Goal: Information Seeking & Learning: Learn about a topic

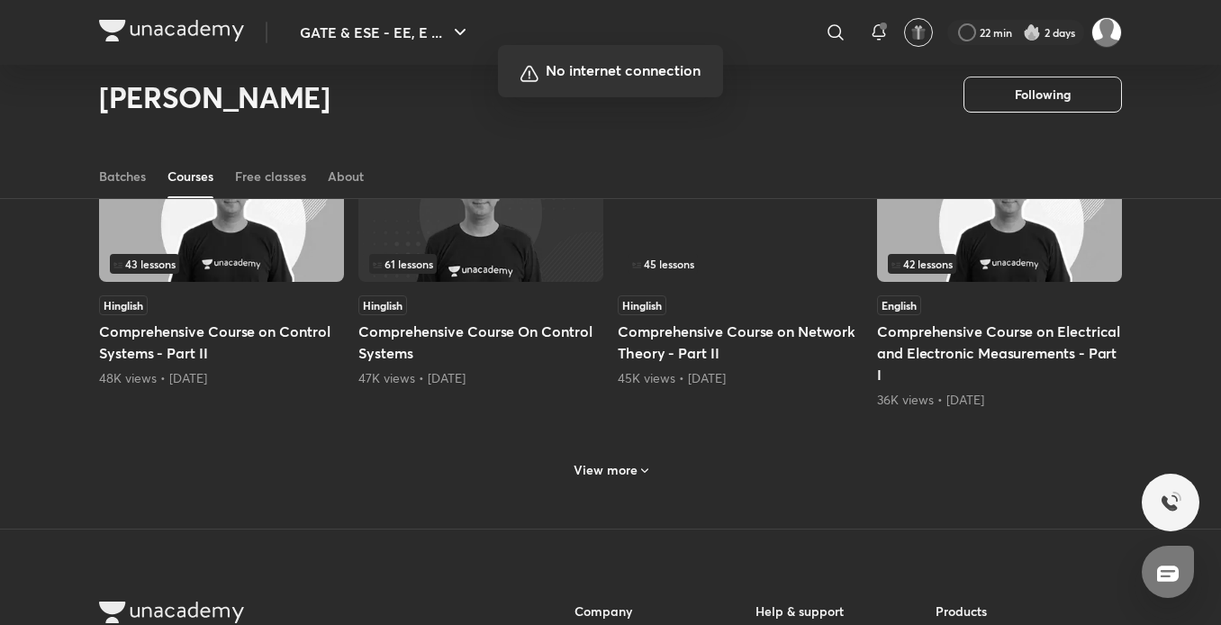
scroll to position [779, 0]
click at [645, 457] on div at bounding box center [610, 312] width 1221 height 625
click at [639, 466] on div at bounding box center [610, 312] width 1221 height 625
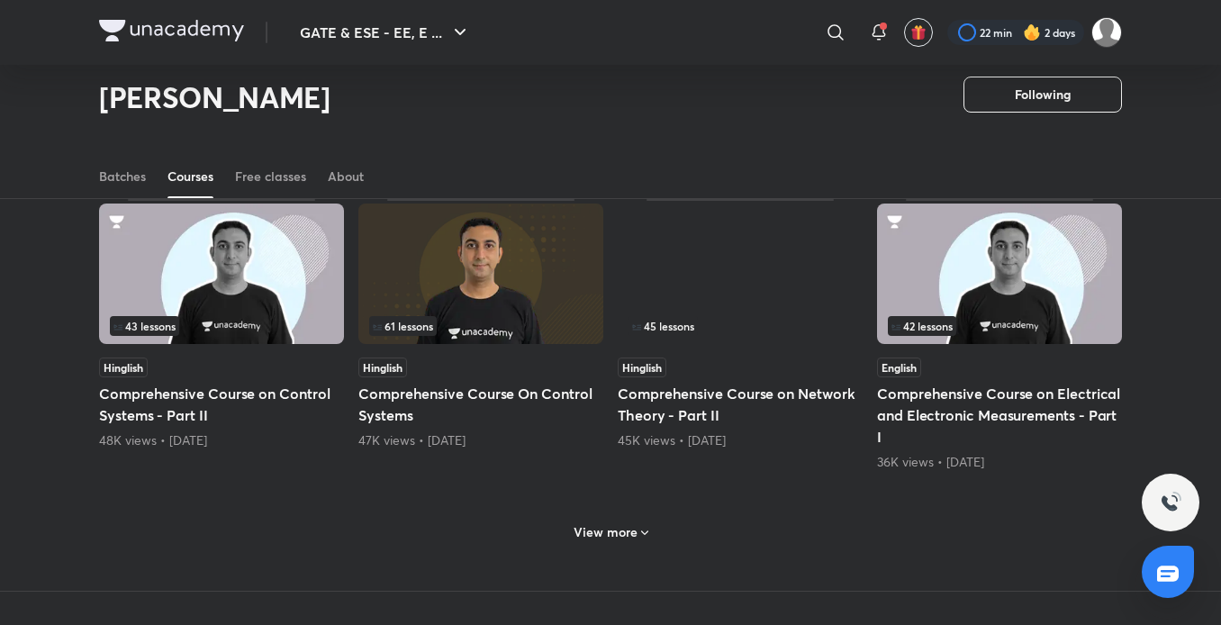
scroll to position [739, 0]
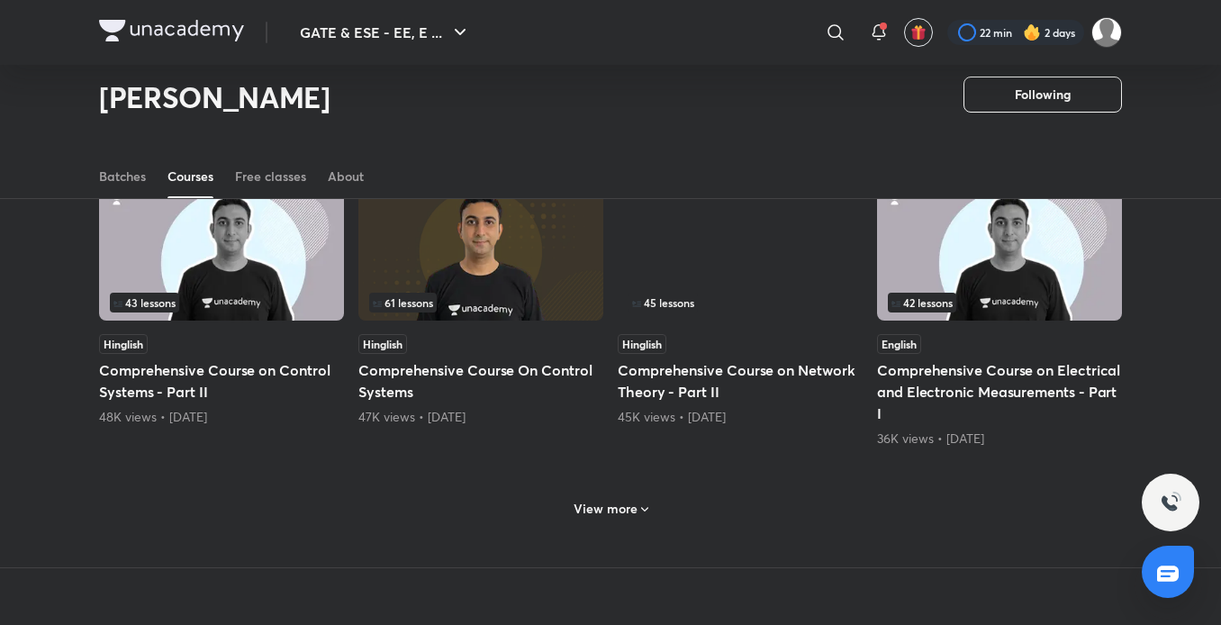
click at [638, 510] on icon at bounding box center [645, 509] width 14 height 14
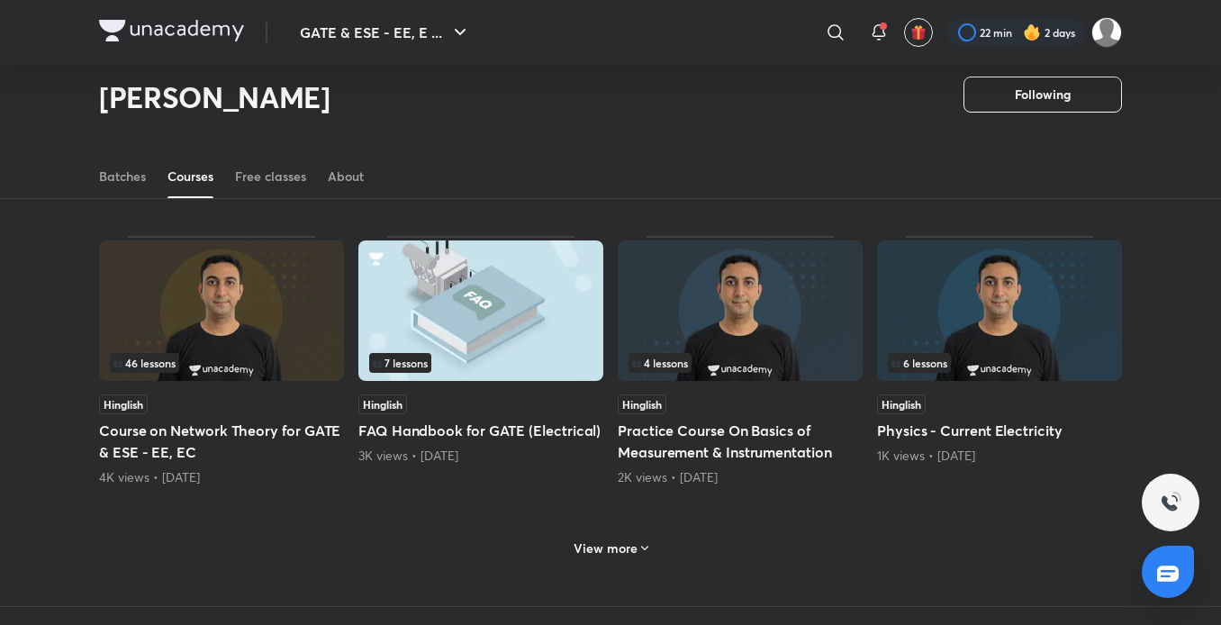
scroll to position [1583, 0]
click at [647, 547] on icon at bounding box center [644, 548] width 7 height 5
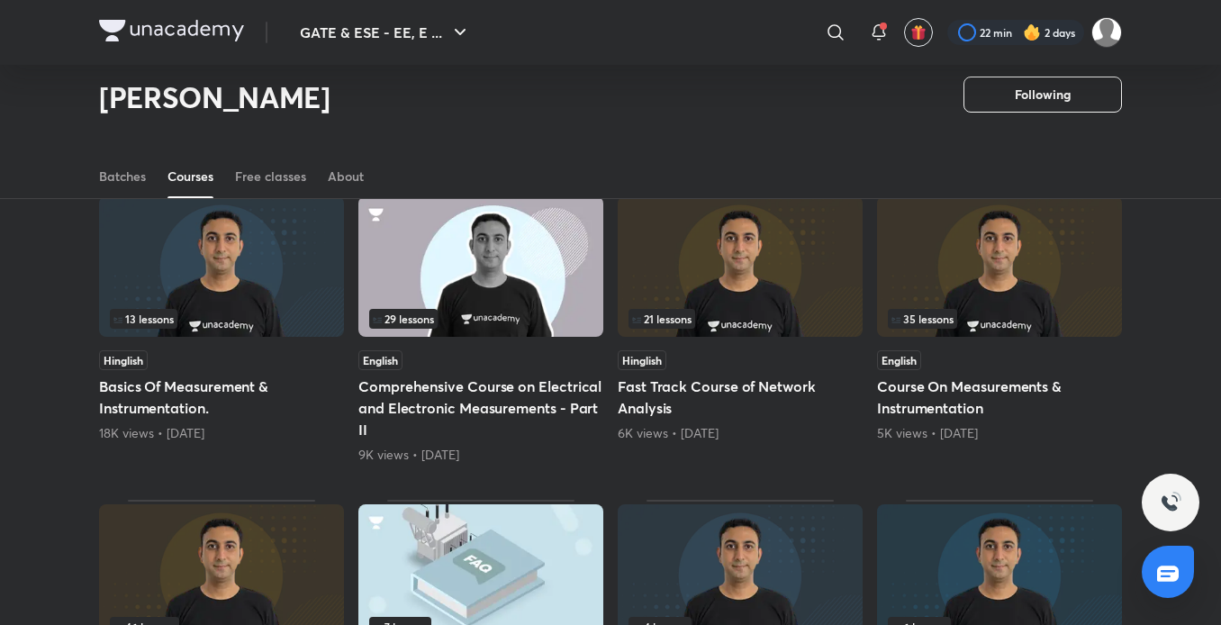
scroll to position [1328, 0]
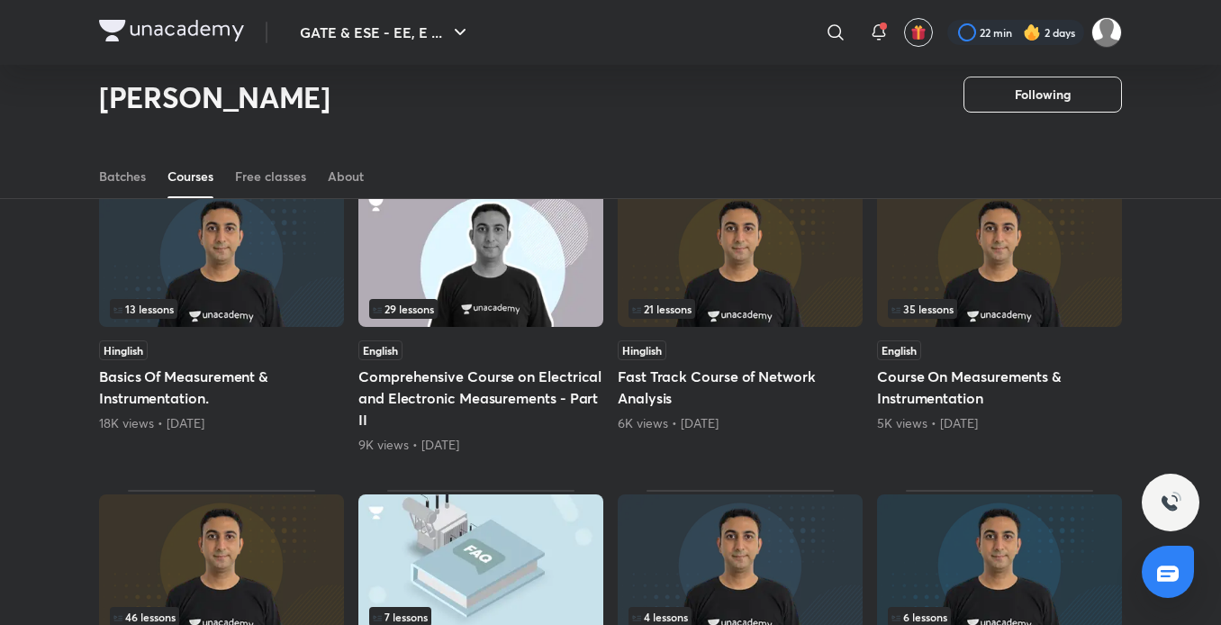
click at [177, 305] on span "13 lessons" at bounding box center [144, 309] width 68 height 20
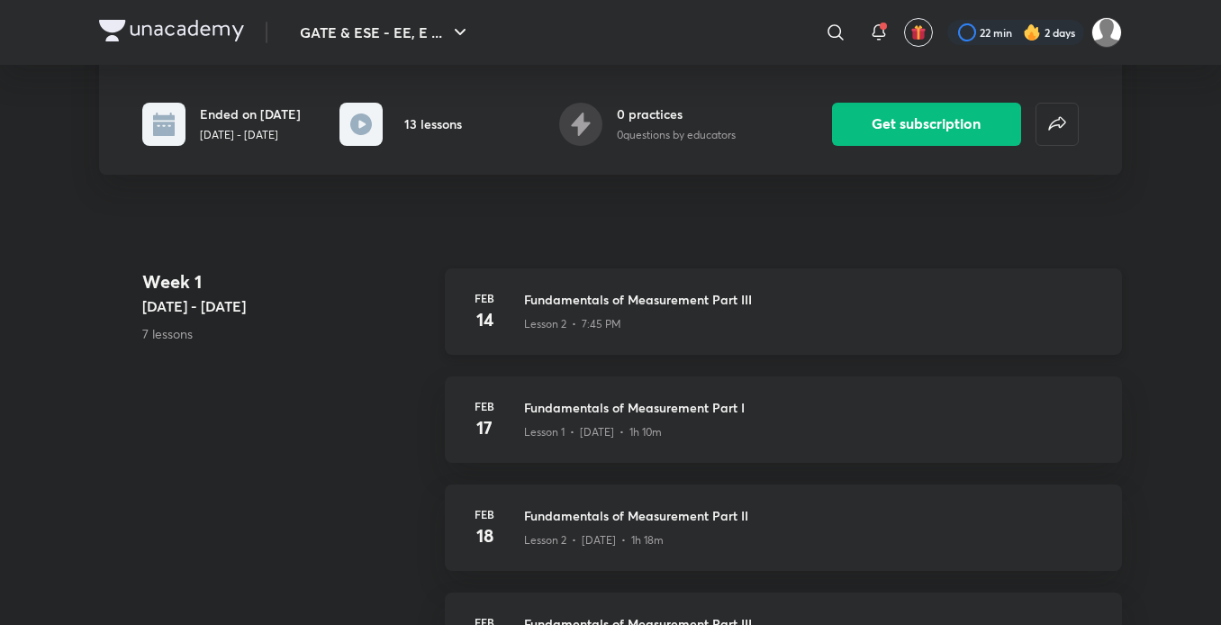
scroll to position [353, 0]
click at [635, 305] on h3 "Fundamentals of Measurement Part III" at bounding box center [812, 298] width 576 height 19
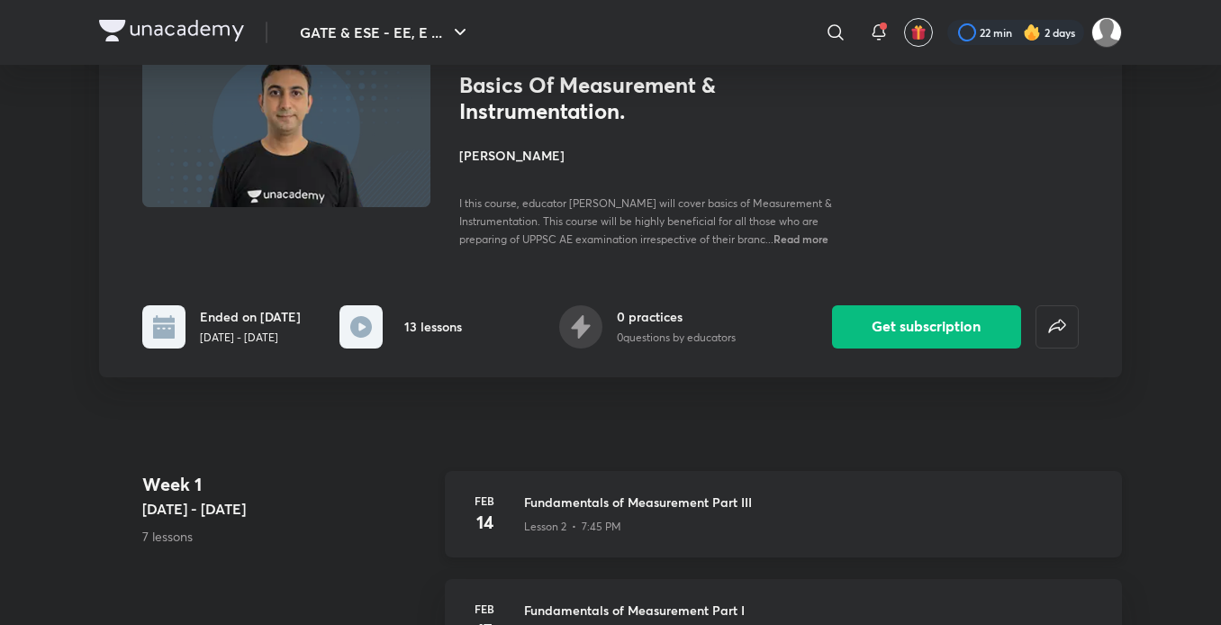
scroll to position [150, 0]
click at [897, 321] on button "Get subscription" at bounding box center [926, 324] width 189 height 43
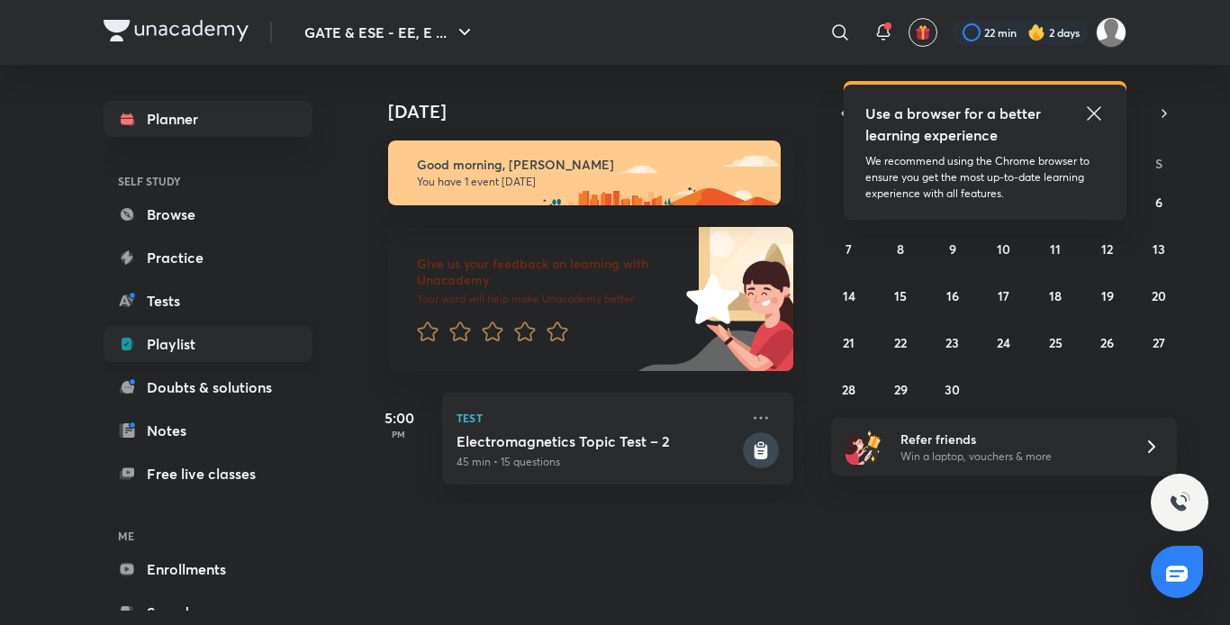
click at [190, 342] on link "Playlist" at bounding box center [208, 344] width 209 height 36
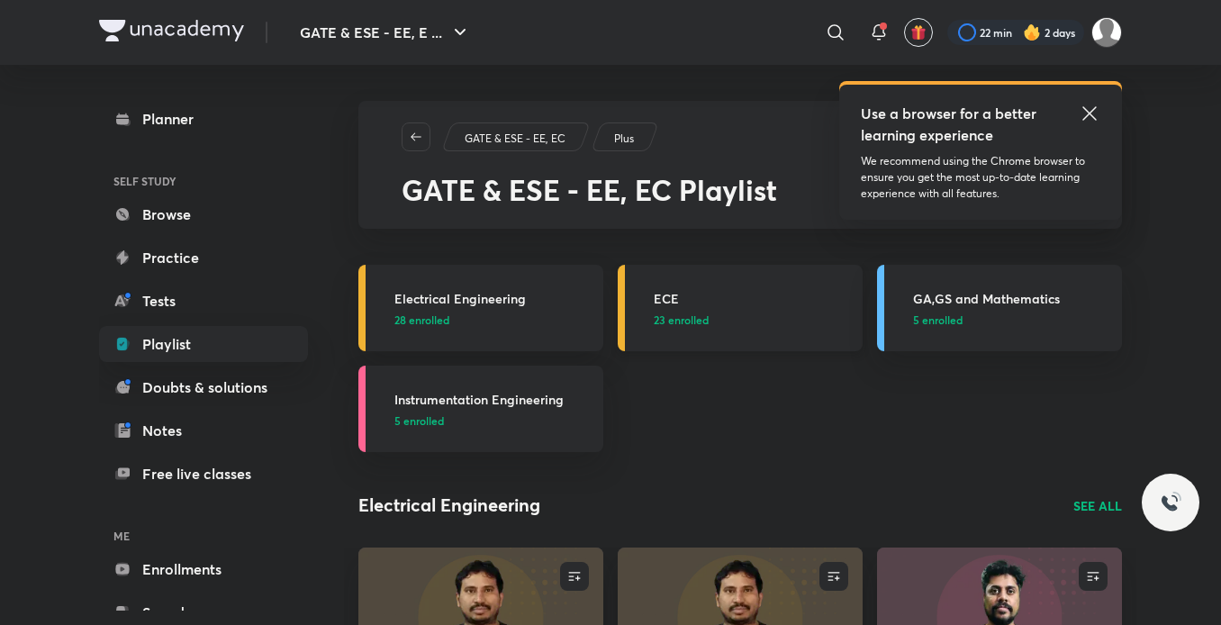
click at [701, 287] on link "ECE 23 enrolled" at bounding box center [740, 308] width 245 height 86
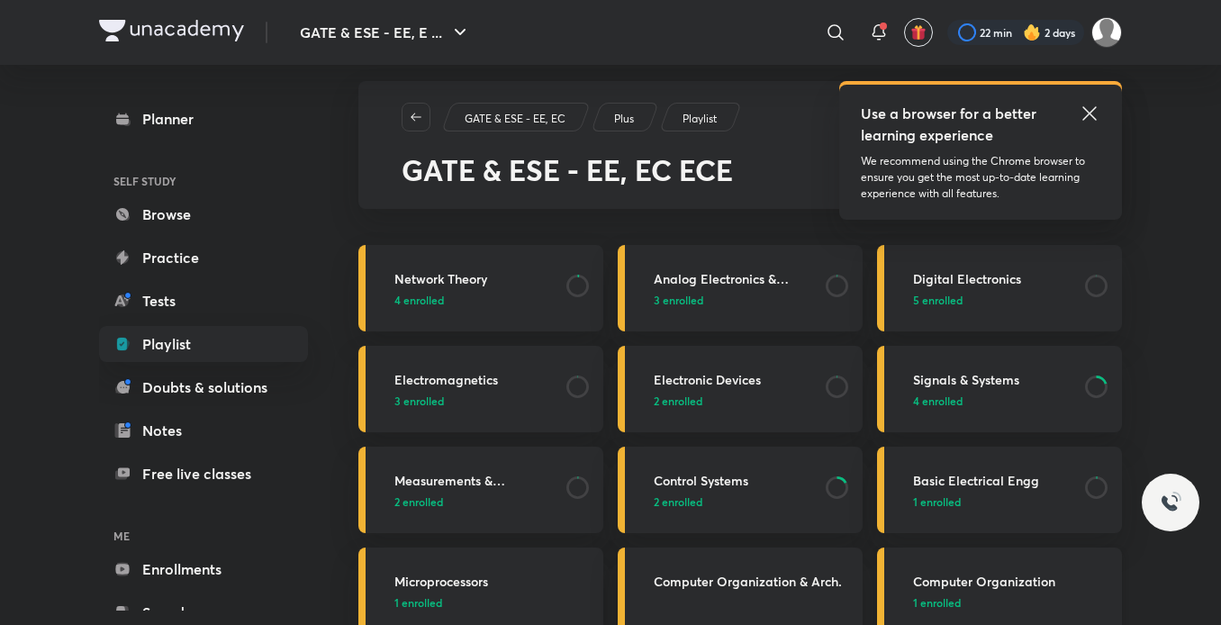
scroll to position [19, 0]
click at [521, 483] on h3 "Measurements & Instrumentation" at bounding box center [474, 481] width 161 height 19
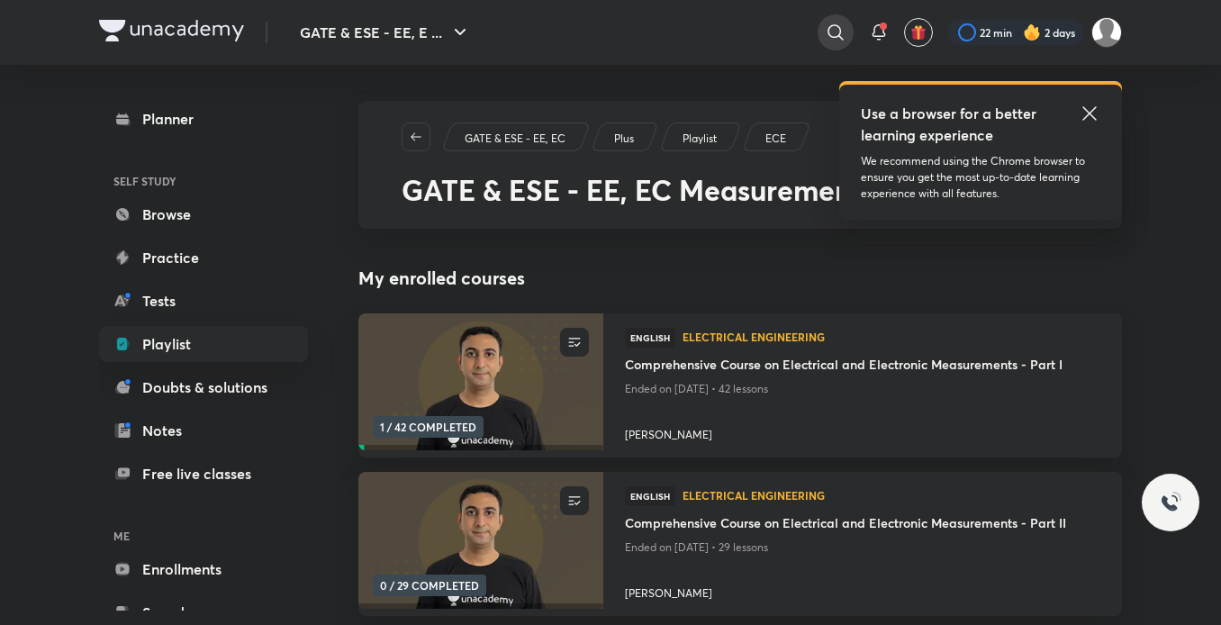
click at [841, 29] on icon at bounding box center [836, 33] width 22 height 22
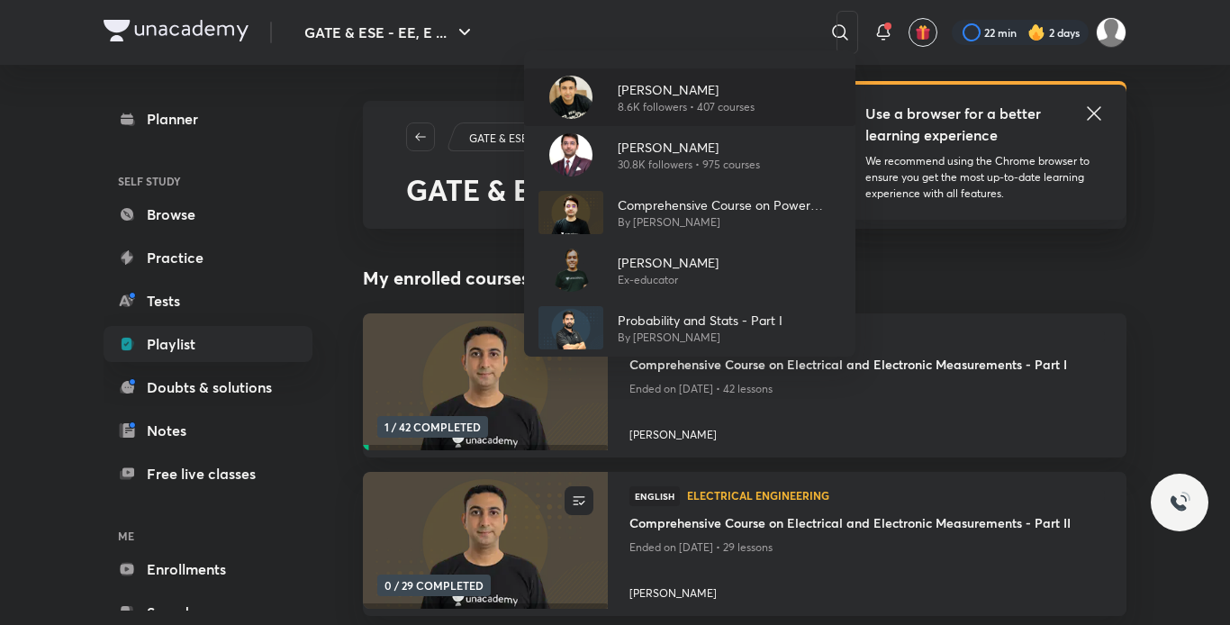
click at [690, 103] on p "8.6K followers • 407 courses" at bounding box center [686, 107] width 137 height 16
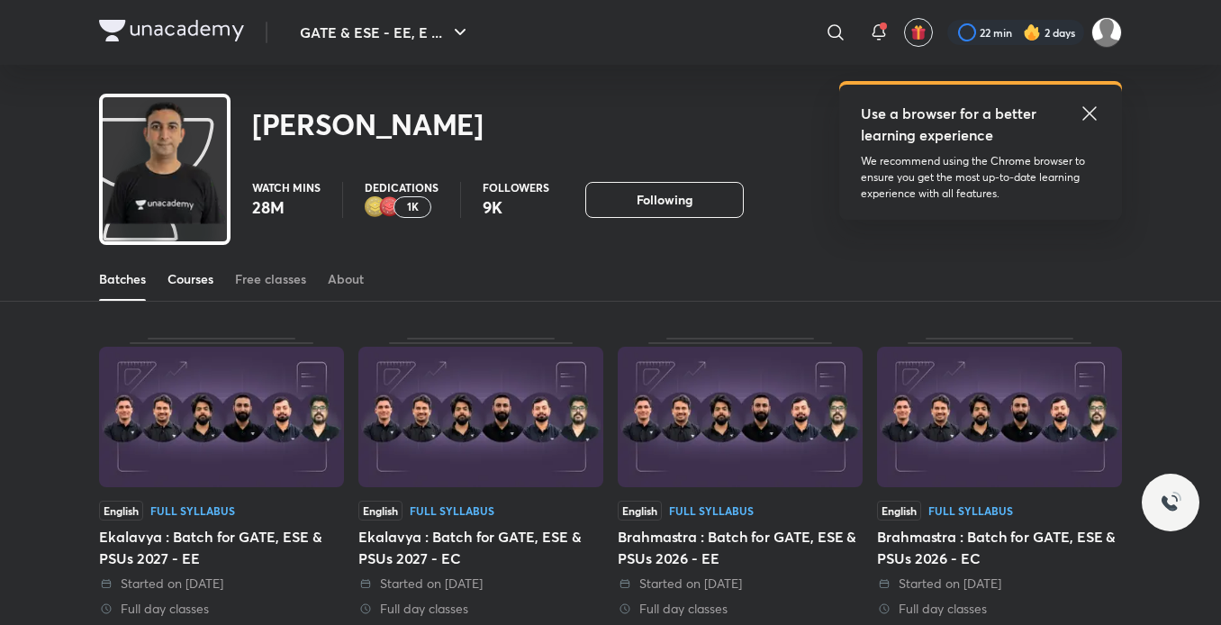
click at [195, 279] on div "Courses" at bounding box center [190, 279] width 46 height 18
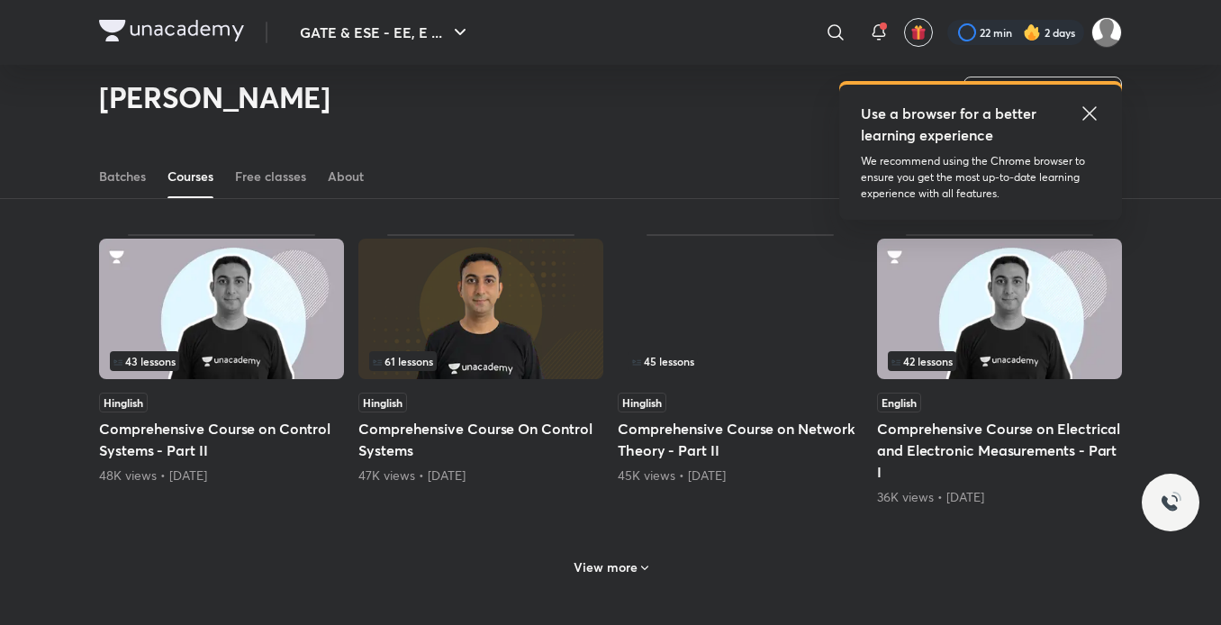
scroll to position [810, 0]
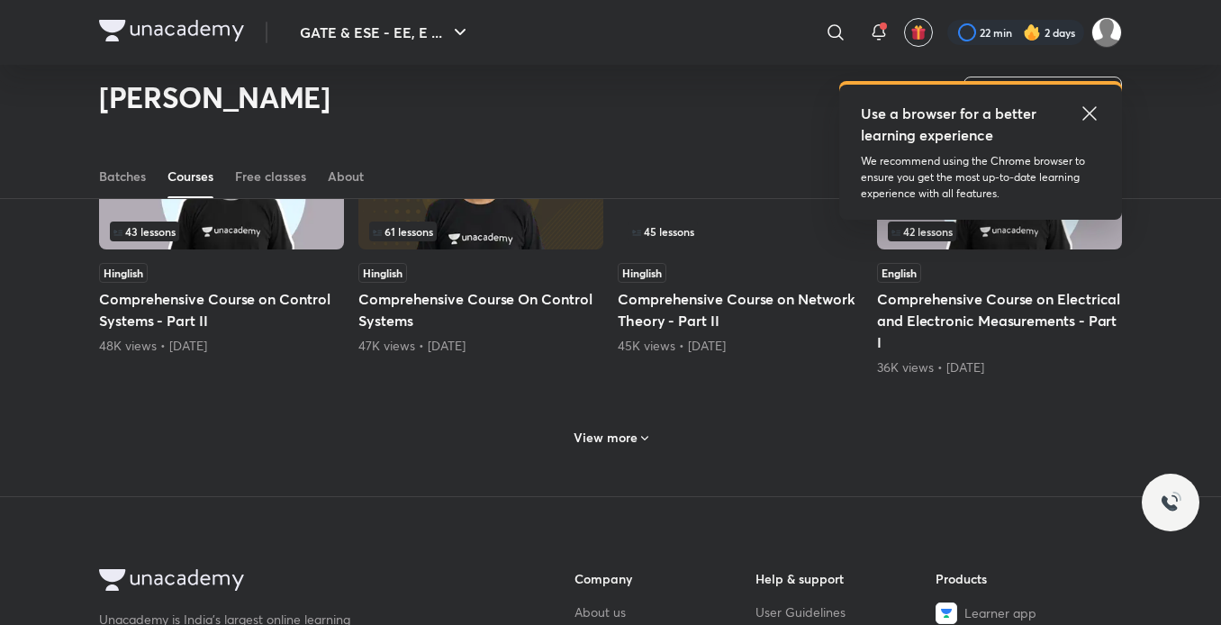
click at [639, 417] on div "View more" at bounding box center [610, 435] width 1023 height 47
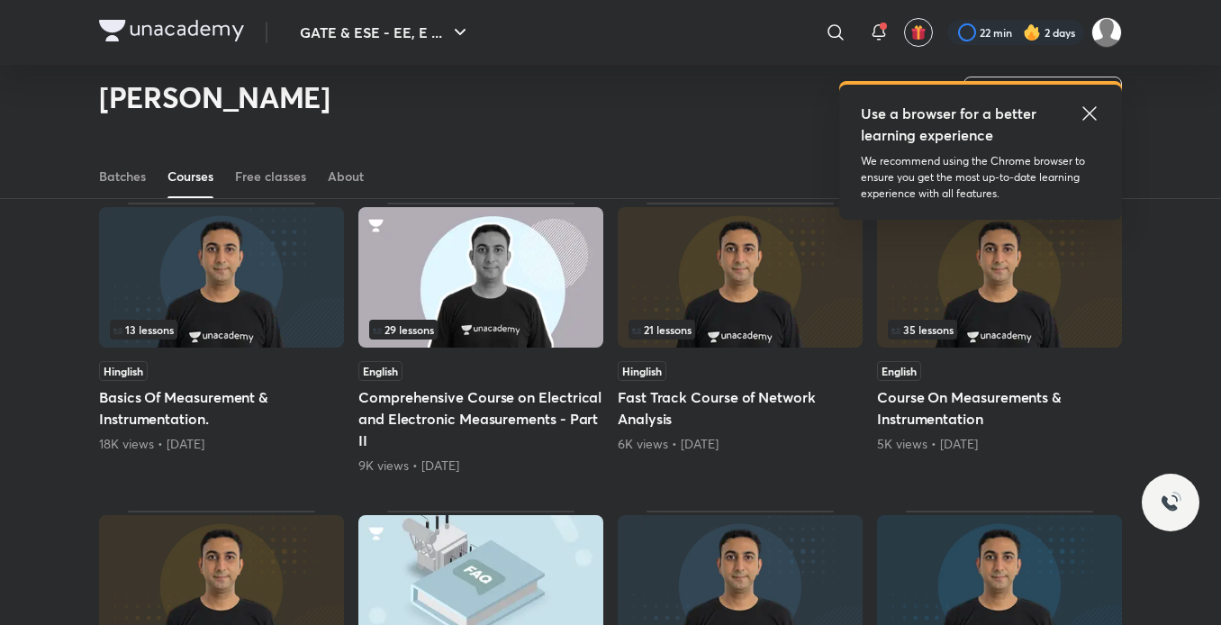
scroll to position [1308, 0]
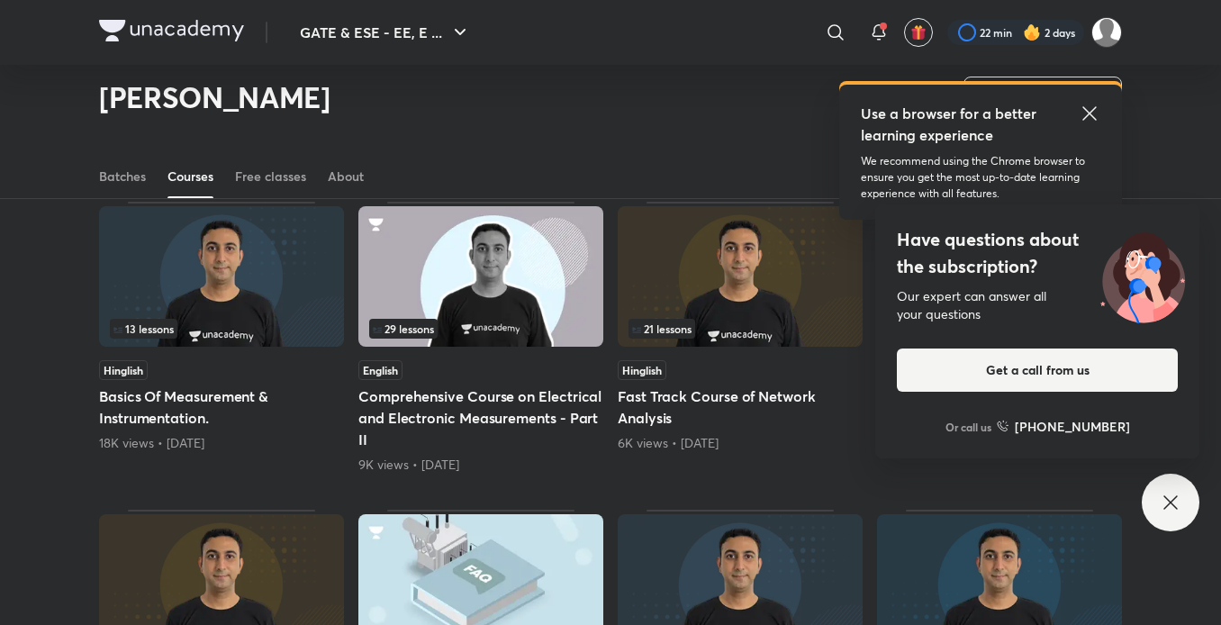
click at [207, 321] on div "13 lessons" at bounding box center [221, 329] width 223 height 20
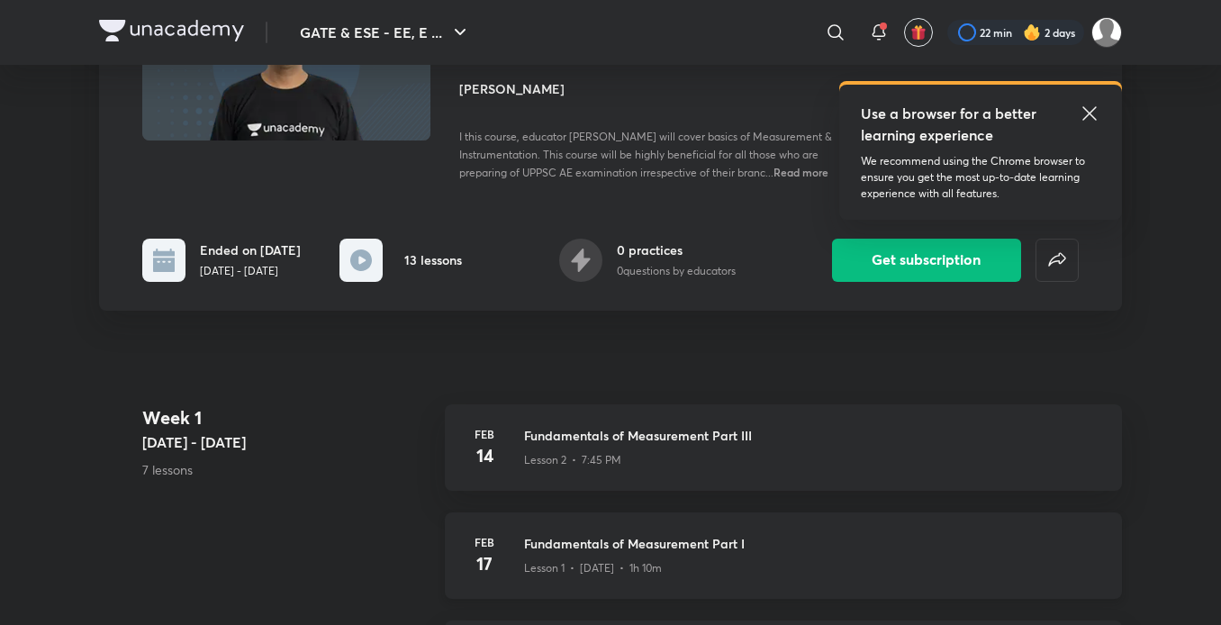
scroll to position [217, 0]
click at [612, 554] on div "Lesson 1 • Feb 17 • 1h 10m" at bounding box center [812, 563] width 576 height 23
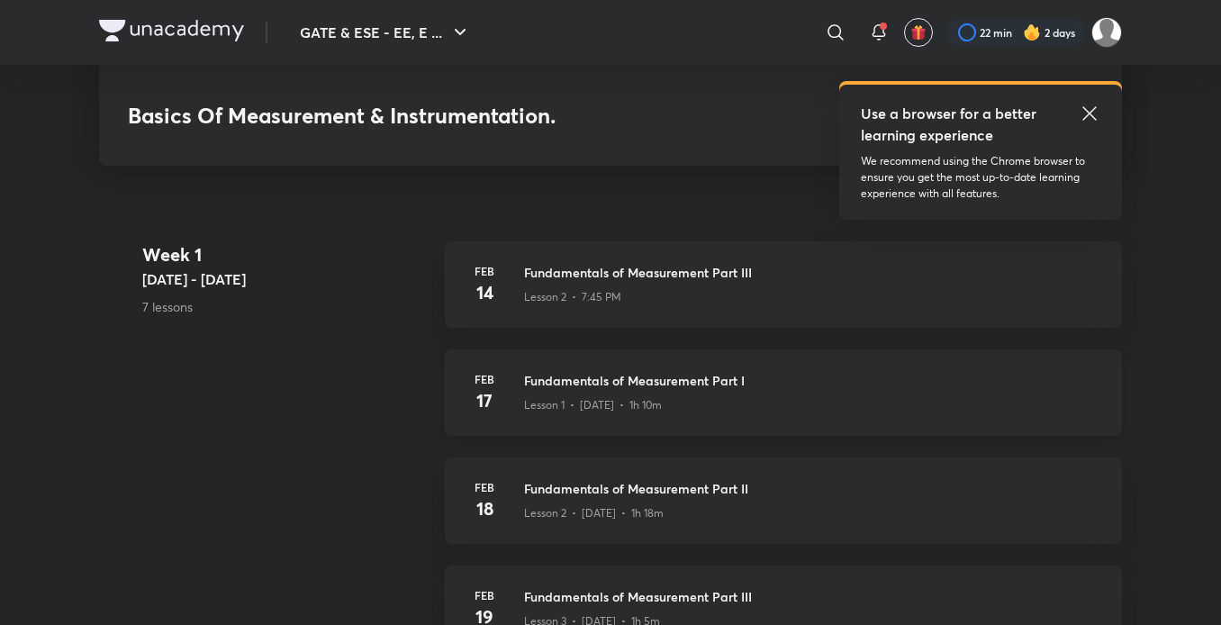
scroll to position [380, 0]
click at [631, 497] on div "Lesson 2 • Feb 18 • 1h 18m" at bounding box center [812, 508] width 576 height 23
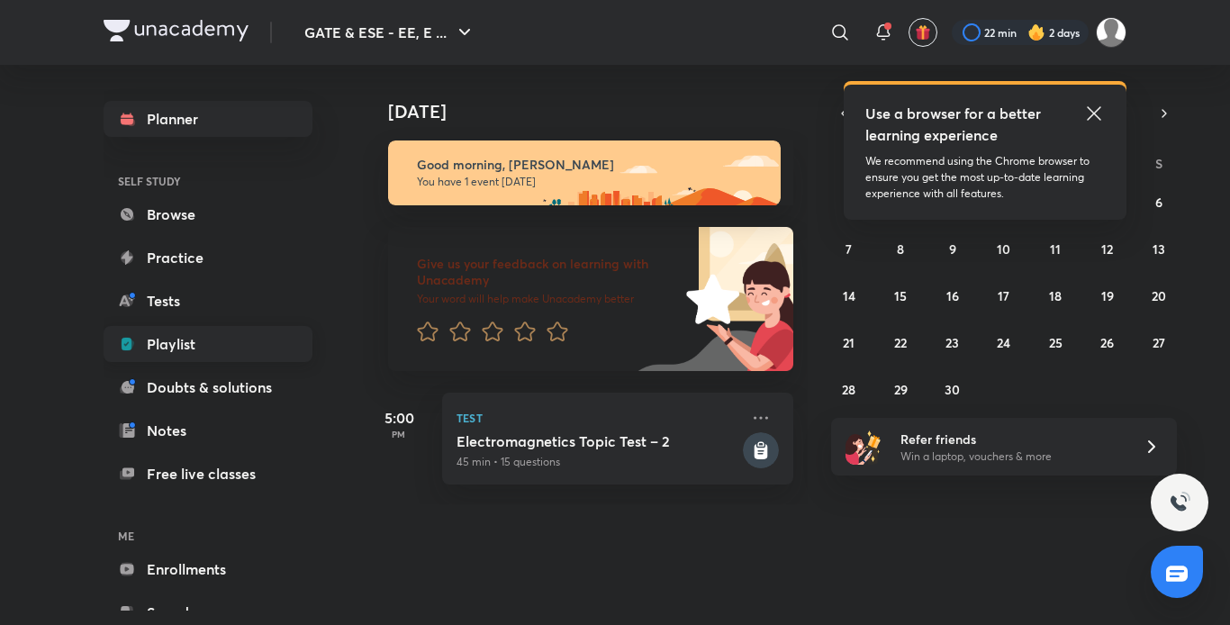
click at [171, 345] on link "Playlist" at bounding box center [208, 344] width 209 height 36
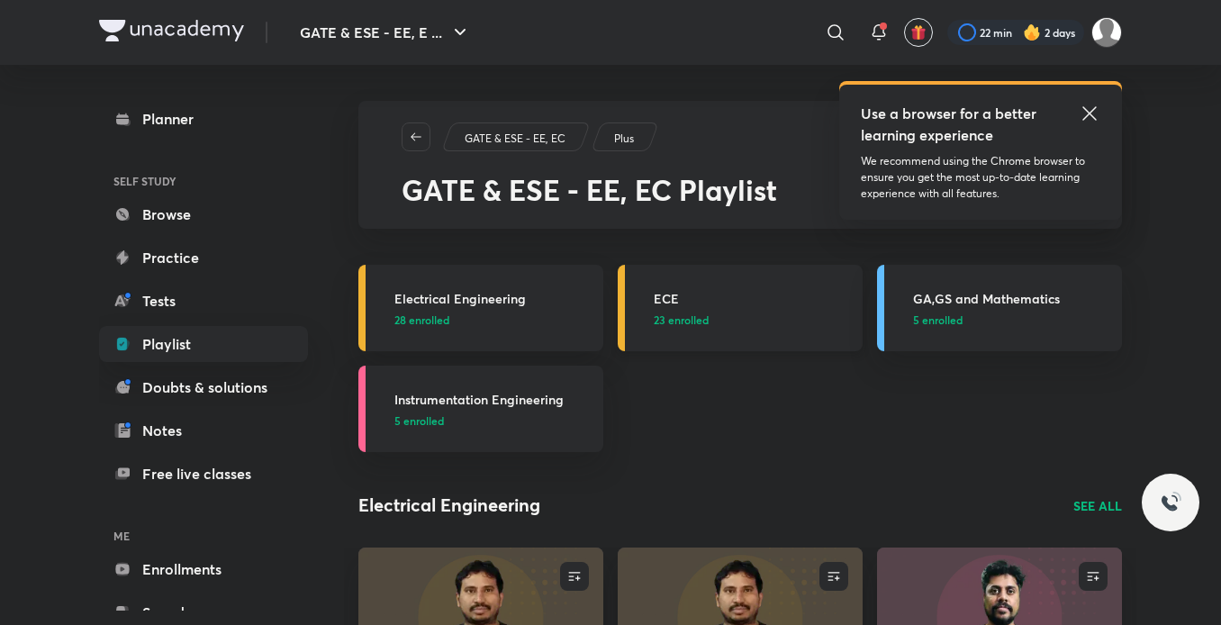
click at [731, 309] on div "ECE 23 enrolled" at bounding box center [753, 308] width 198 height 39
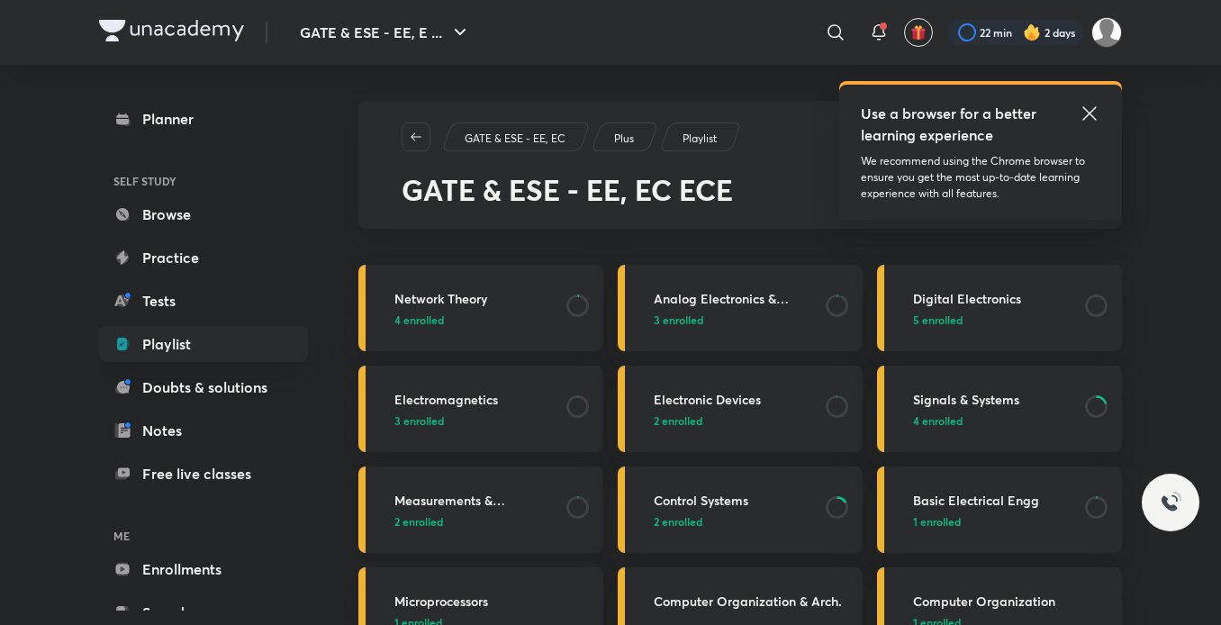
click at [494, 502] on h3 "Measurements & Instrumentation" at bounding box center [474, 500] width 161 height 19
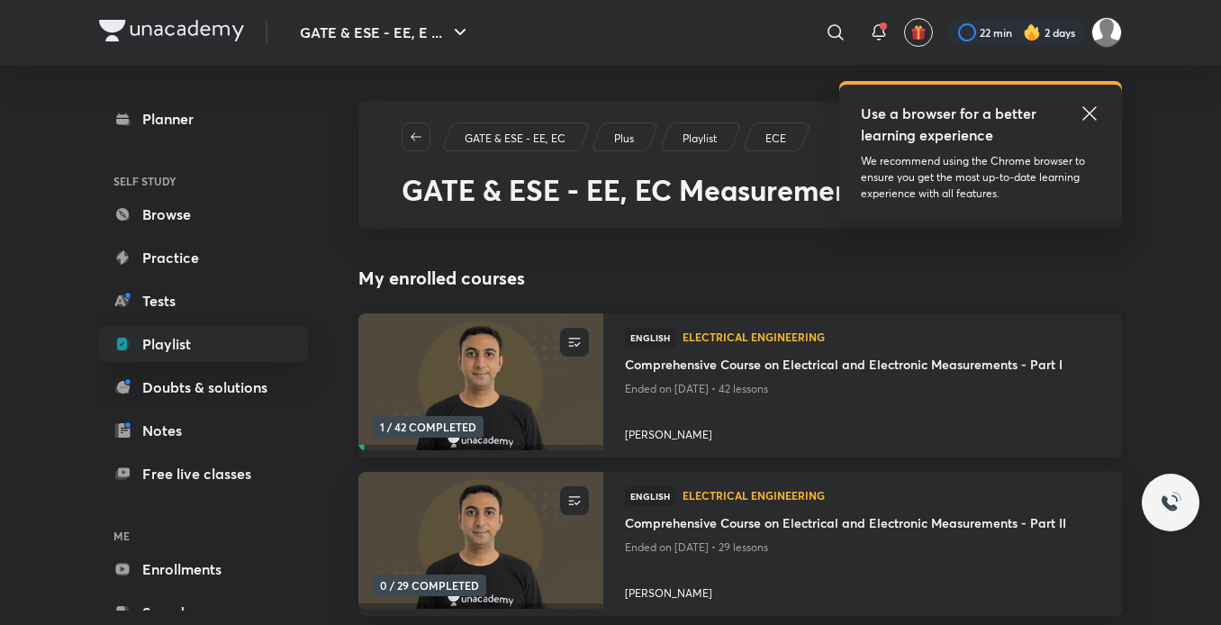
click at [497, 396] on img at bounding box center [480, 382] width 249 height 140
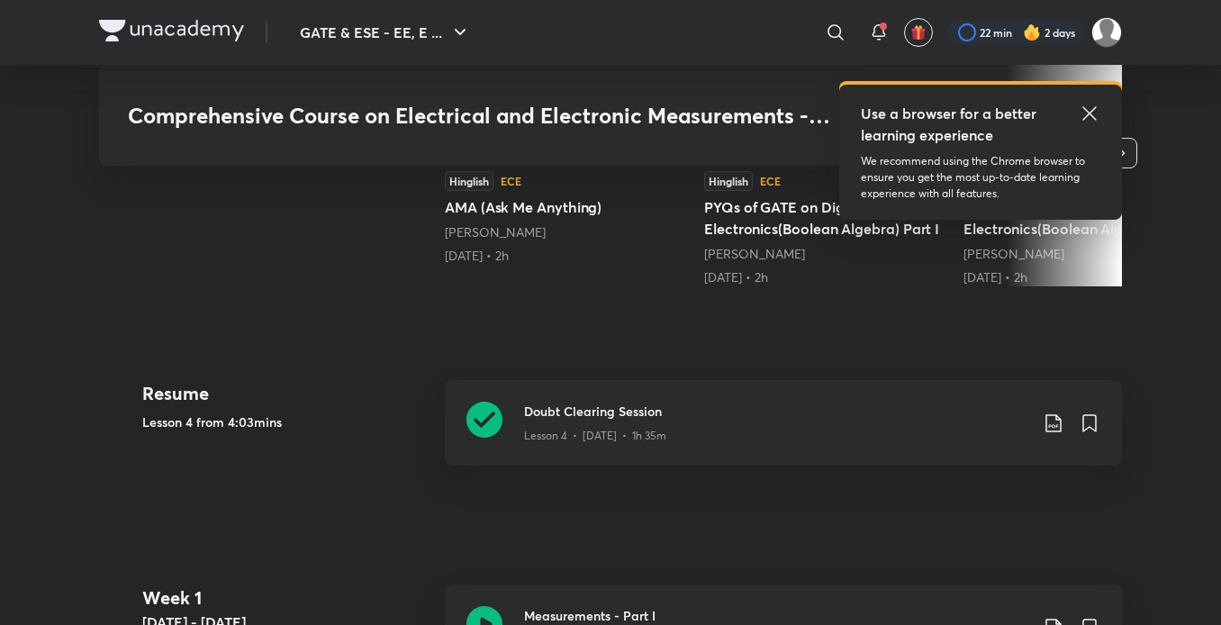
scroll to position [681, 0]
click at [688, 416] on h3 "Doubt Clearing Session" at bounding box center [776, 410] width 504 height 19
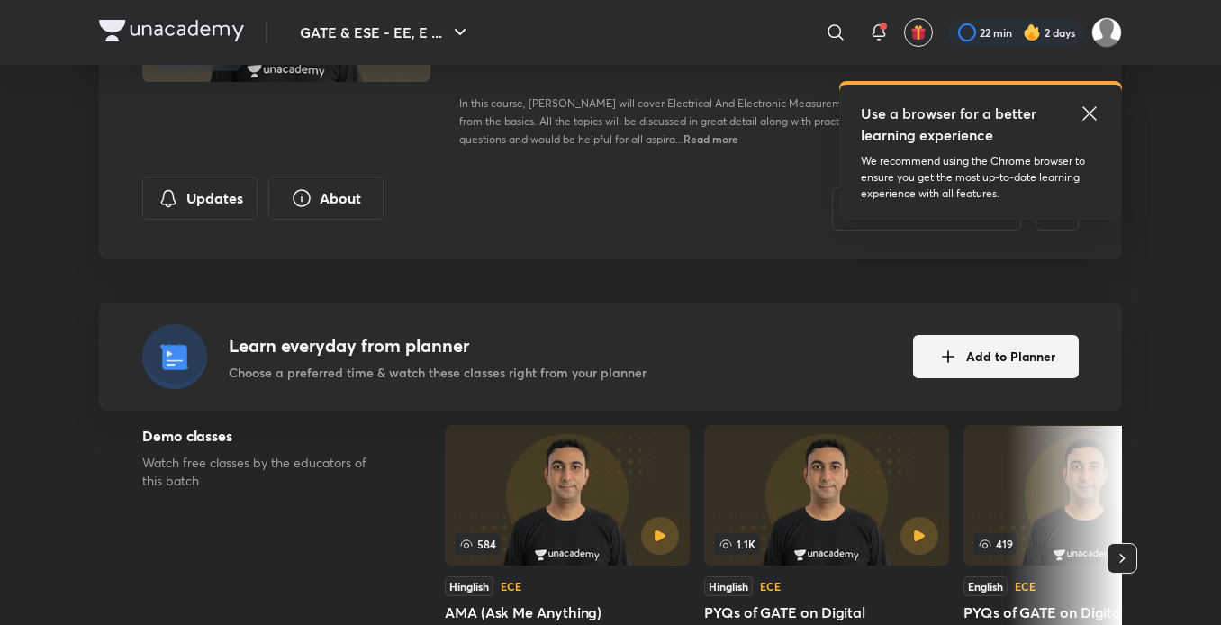
scroll to position [273, 0]
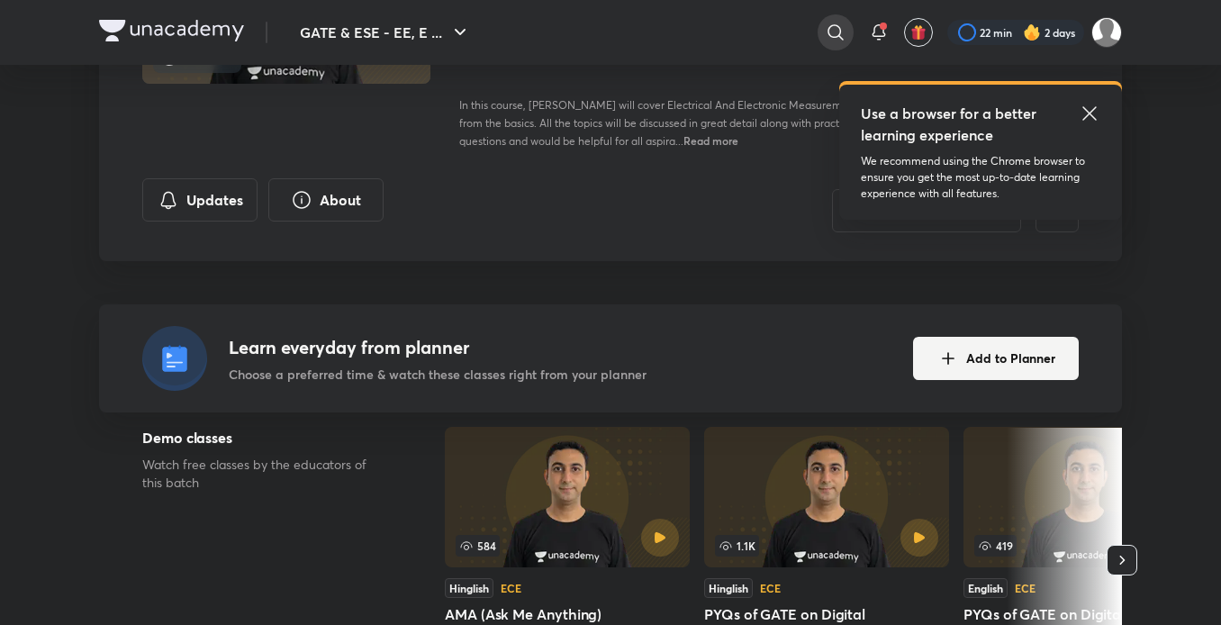
click at [830, 31] on icon at bounding box center [836, 33] width 22 height 22
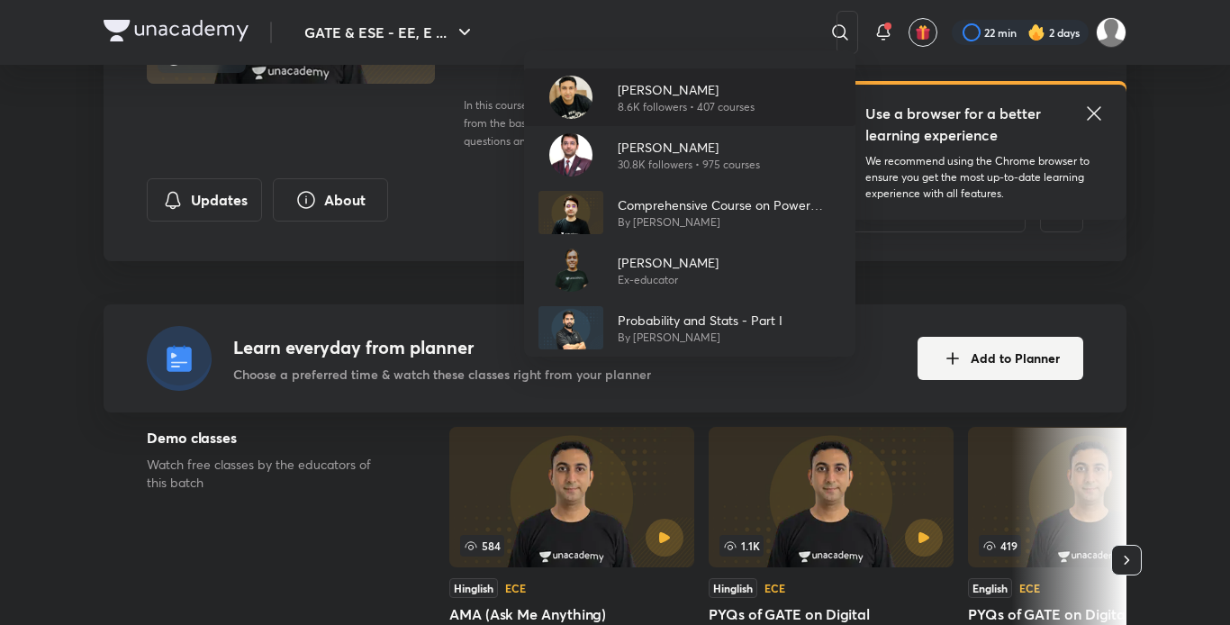
click at [680, 104] on p "8.6K followers • 407 courses" at bounding box center [686, 107] width 137 height 16
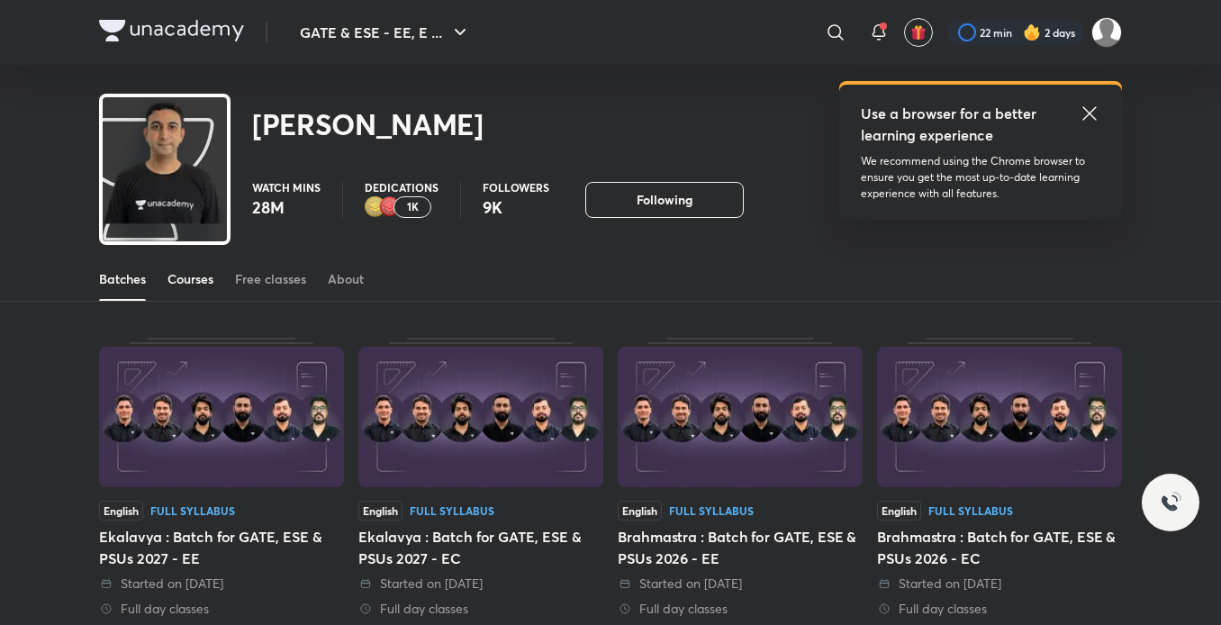
click at [189, 278] on div "Courses" at bounding box center [190, 279] width 46 height 18
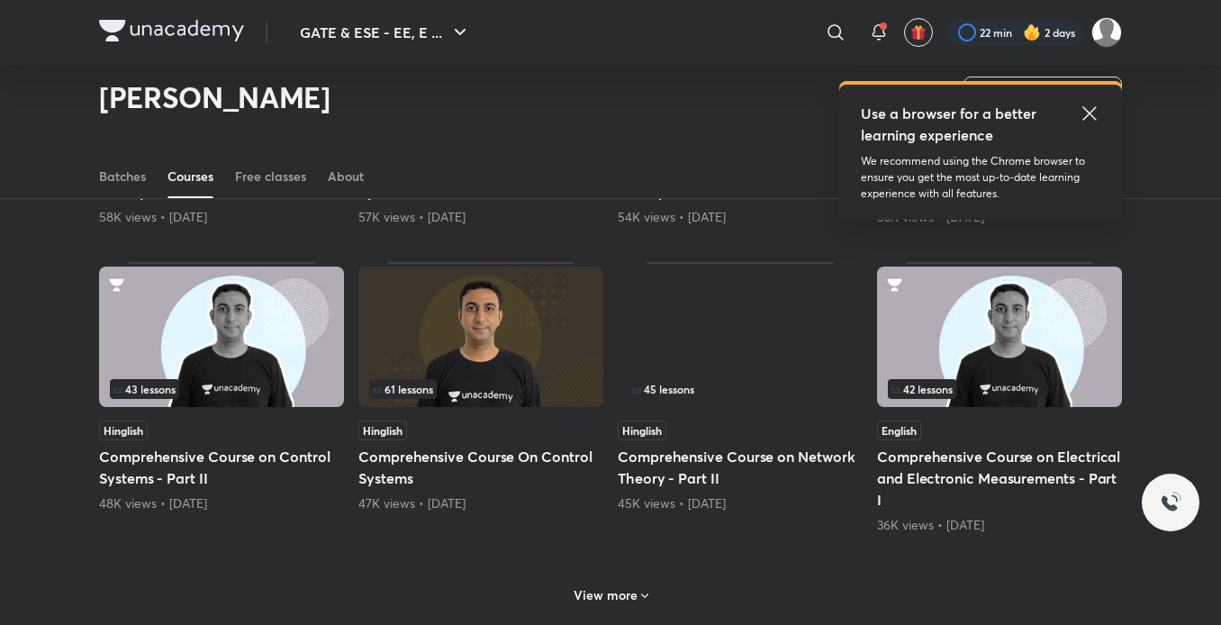
scroll to position [816, 0]
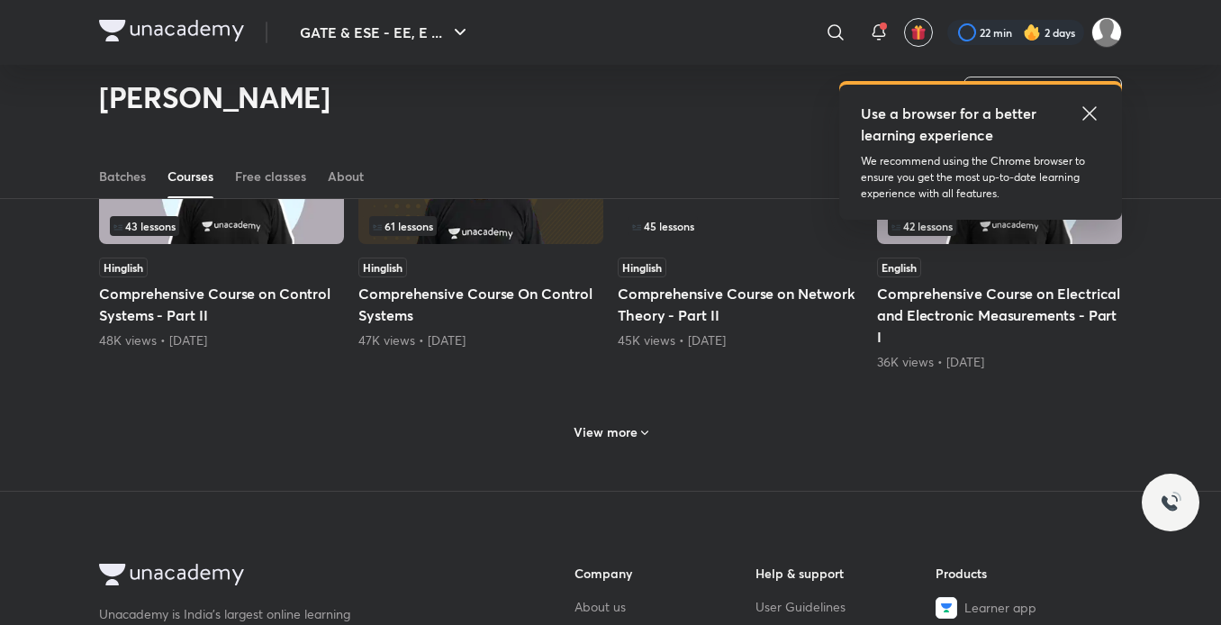
click at [630, 428] on h6 "View more" at bounding box center [606, 432] width 64 height 18
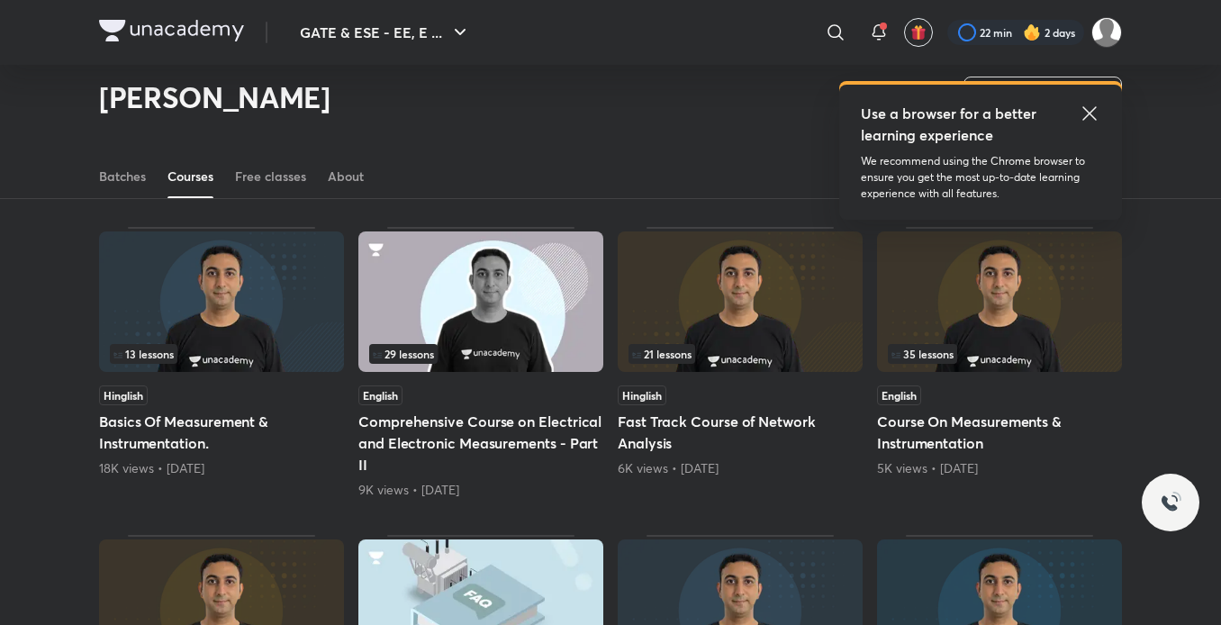
scroll to position [1284, 0]
click at [924, 343] on span "35 lessons" at bounding box center [922, 353] width 69 height 20
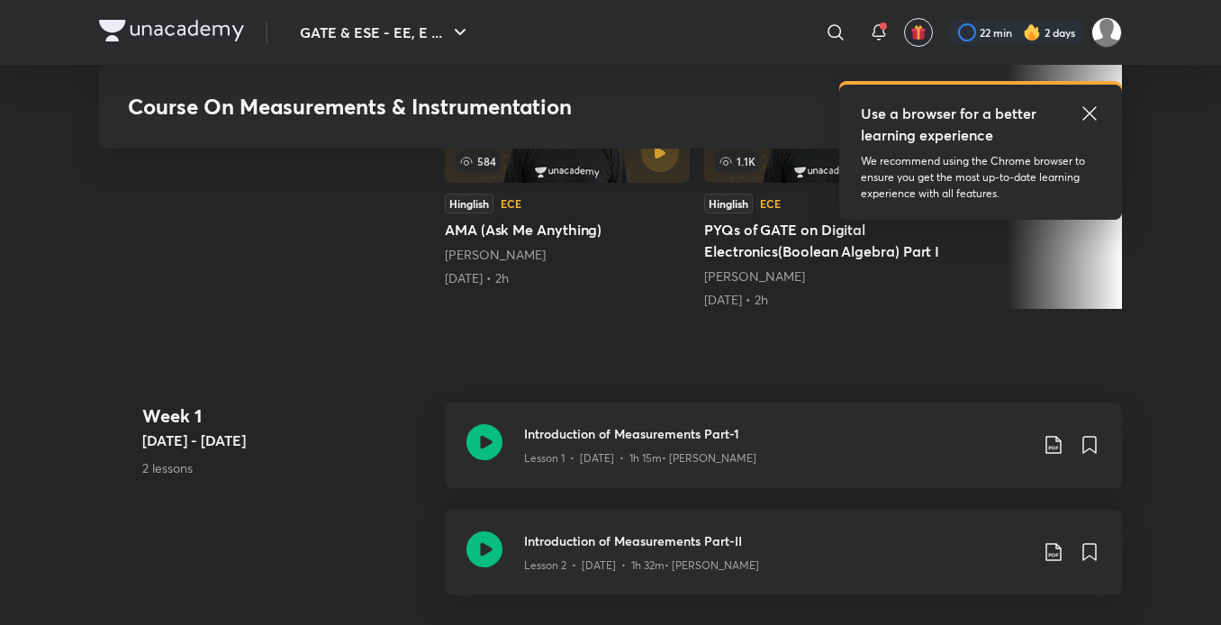
scroll to position [633, 0]
click at [628, 456] on p "Lesson 1 • Dec 3 • 1h 15m • Aditya Kanwal" at bounding box center [640, 457] width 232 height 16
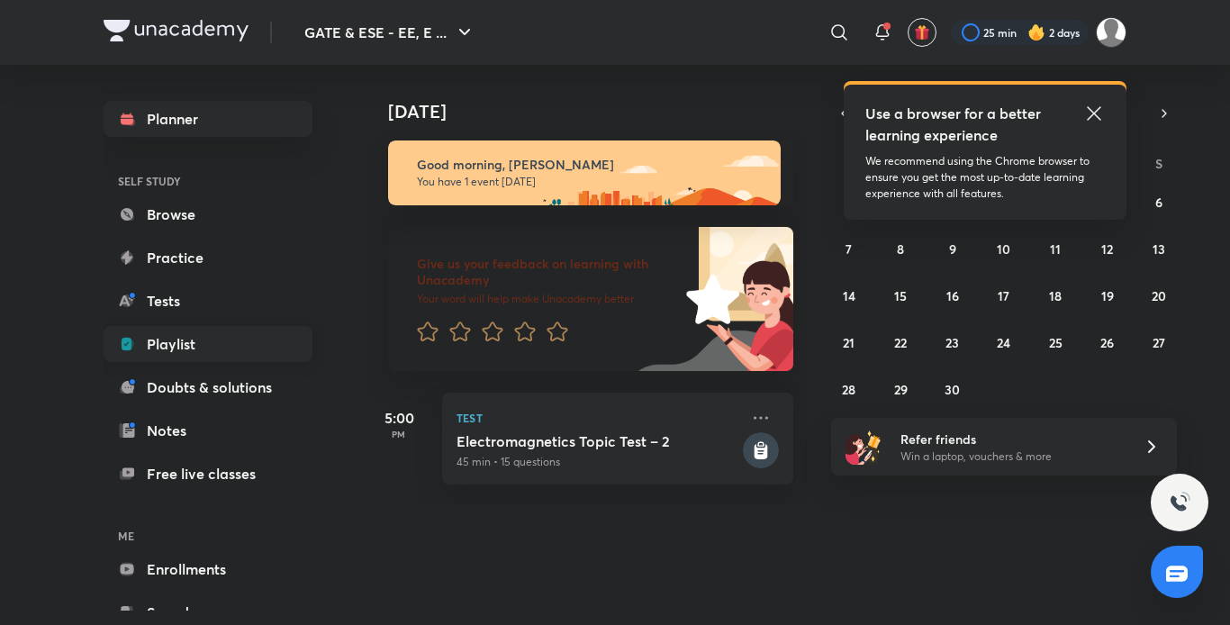
click at [223, 339] on link "Playlist" at bounding box center [208, 344] width 209 height 36
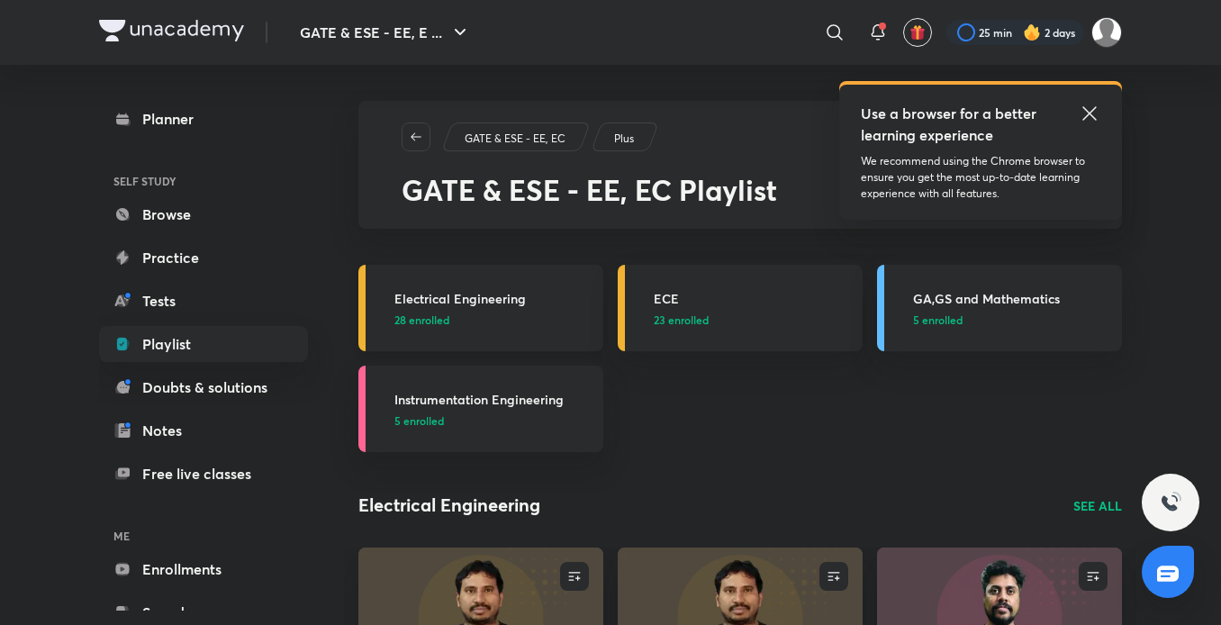
click at [495, 318] on p "28 enrolled" at bounding box center [493, 320] width 198 height 16
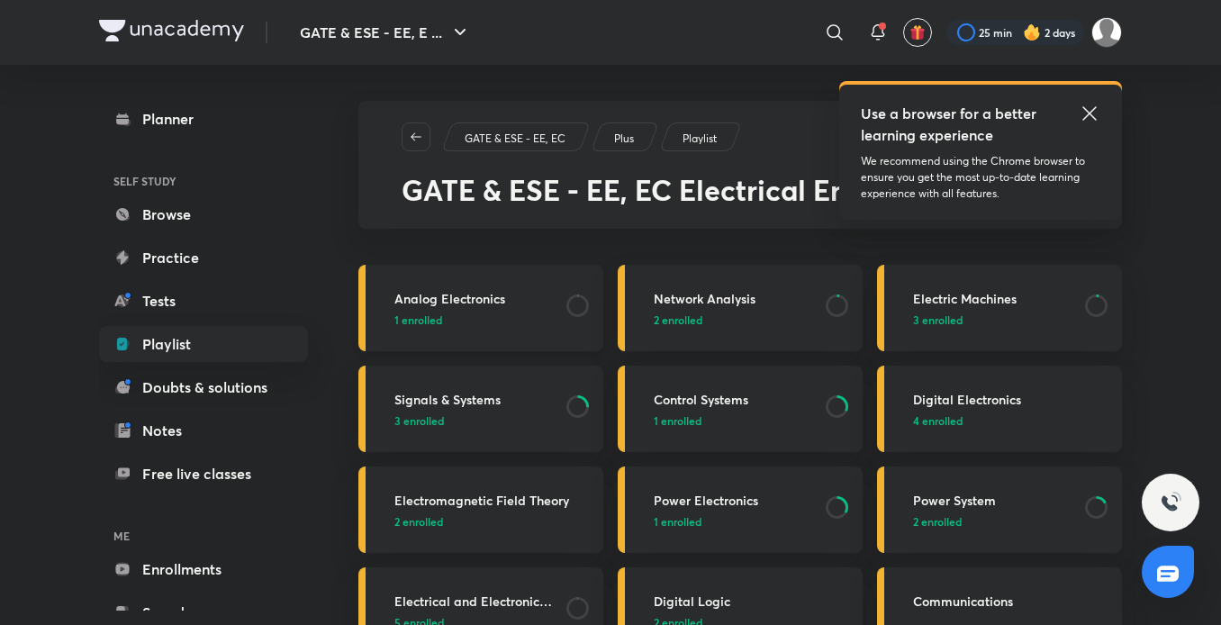
click at [455, 297] on h3 "Analog Electronics" at bounding box center [474, 298] width 161 height 19
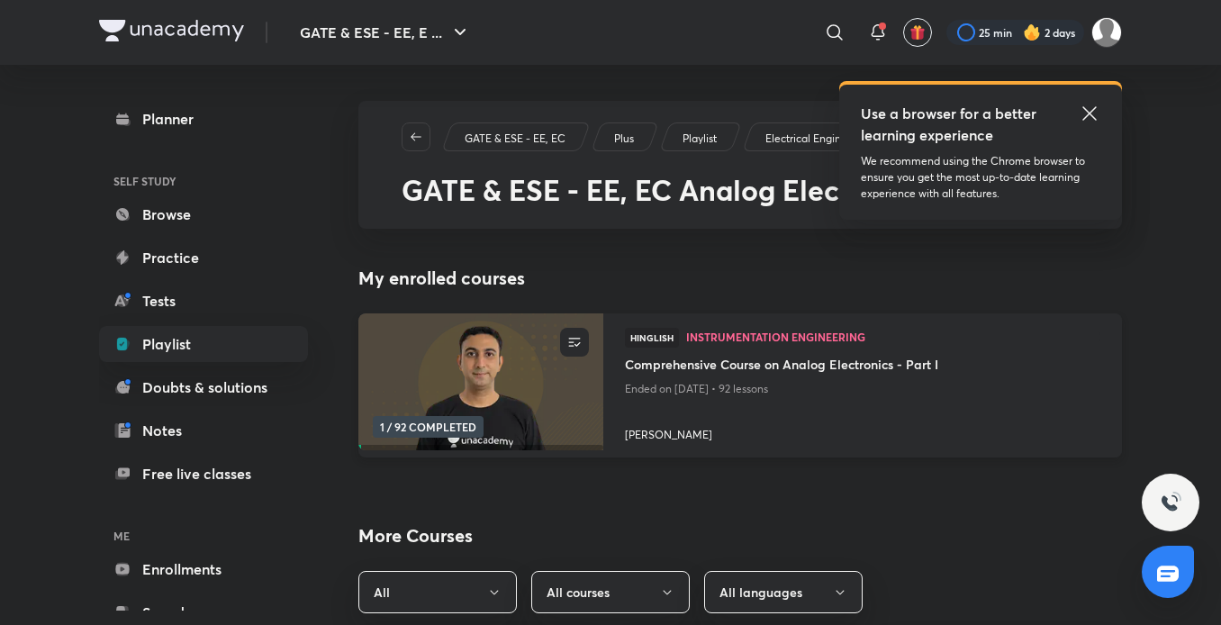
click at [516, 384] on img at bounding box center [480, 382] width 249 height 140
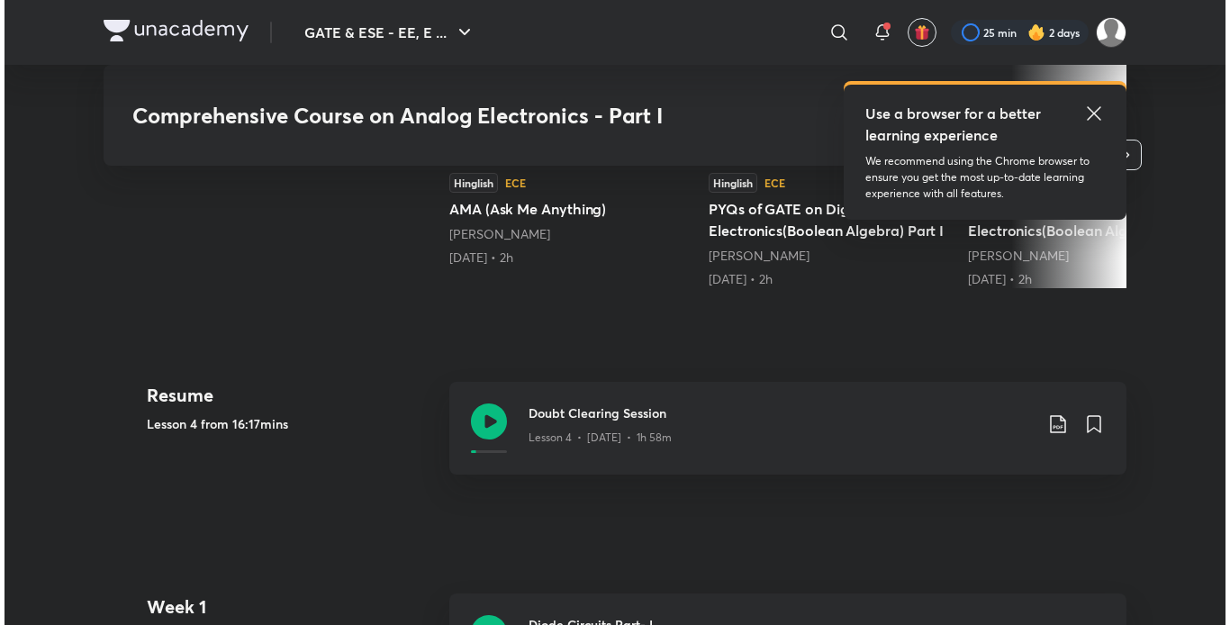
scroll to position [665, 0]
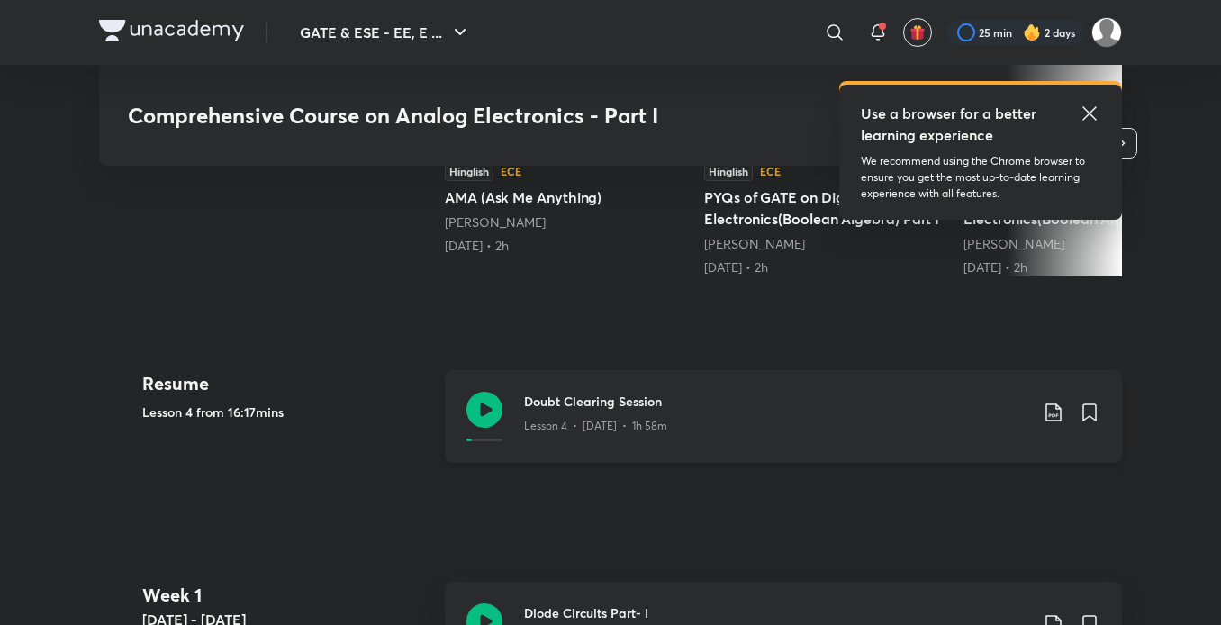
click at [1053, 418] on icon at bounding box center [1054, 413] width 22 height 22
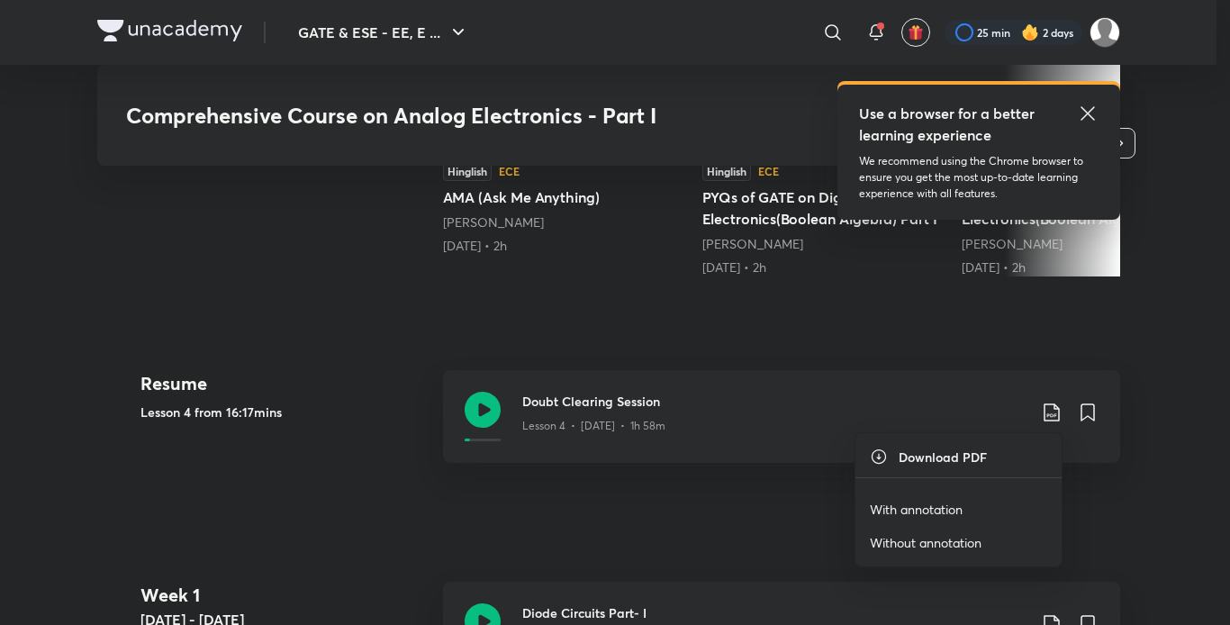
click at [910, 513] on p "With annotation" at bounding box center [916, 509] width 93 height 19
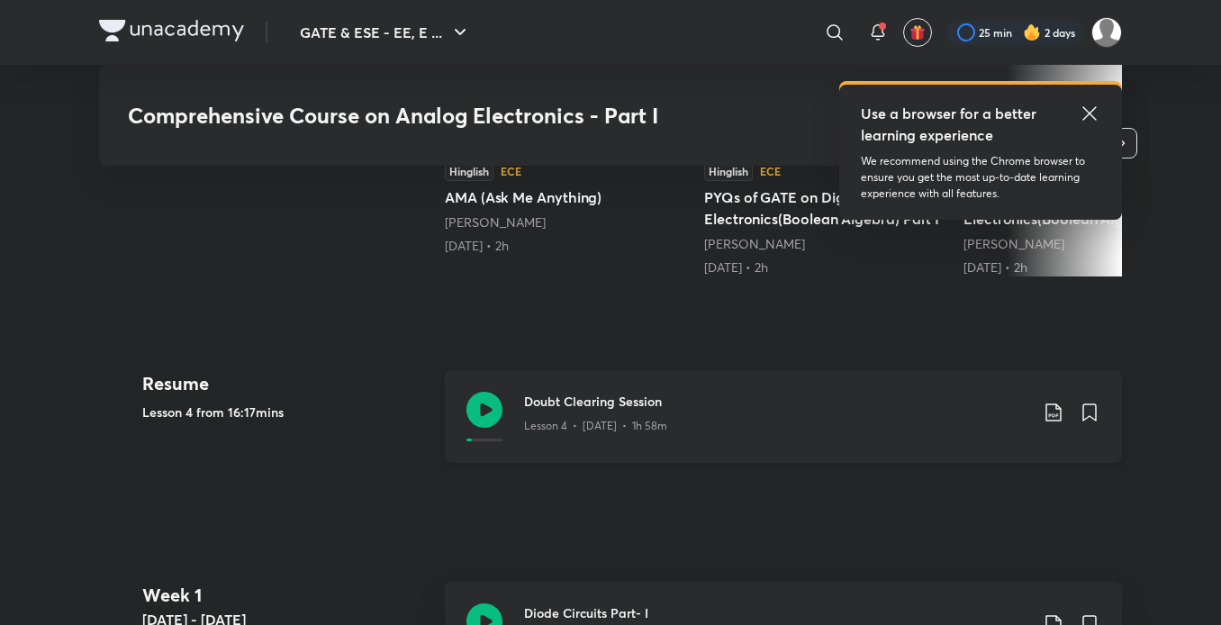
click at [1048, 407] on icon at bounding box center [1054, 413] width 22 height 22
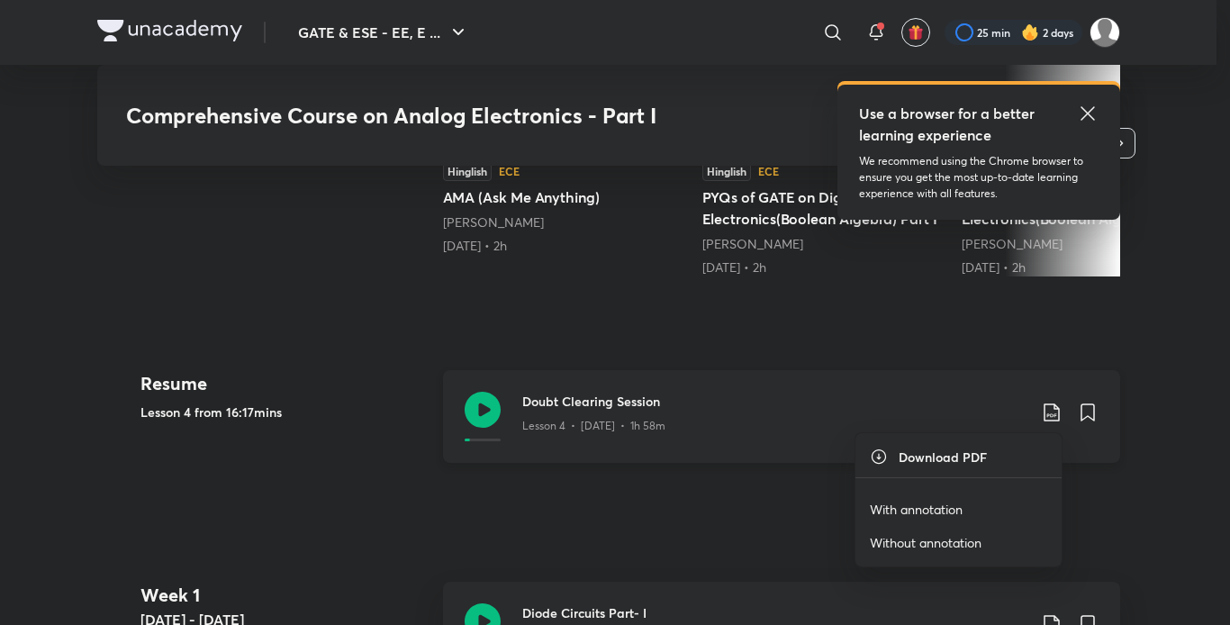
click at [1048, 407] on div at bounding box center [615, 312] width 1230 height 625
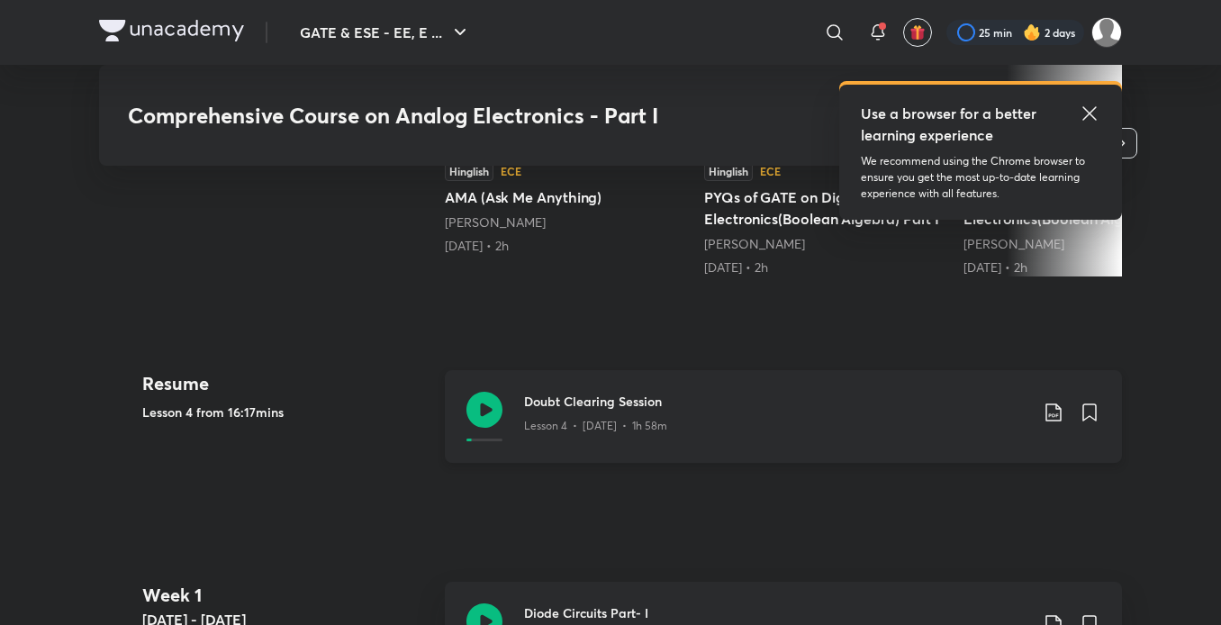
click at [1054, 412] on icon at bounding box center [1054, 413] width 22 height 22
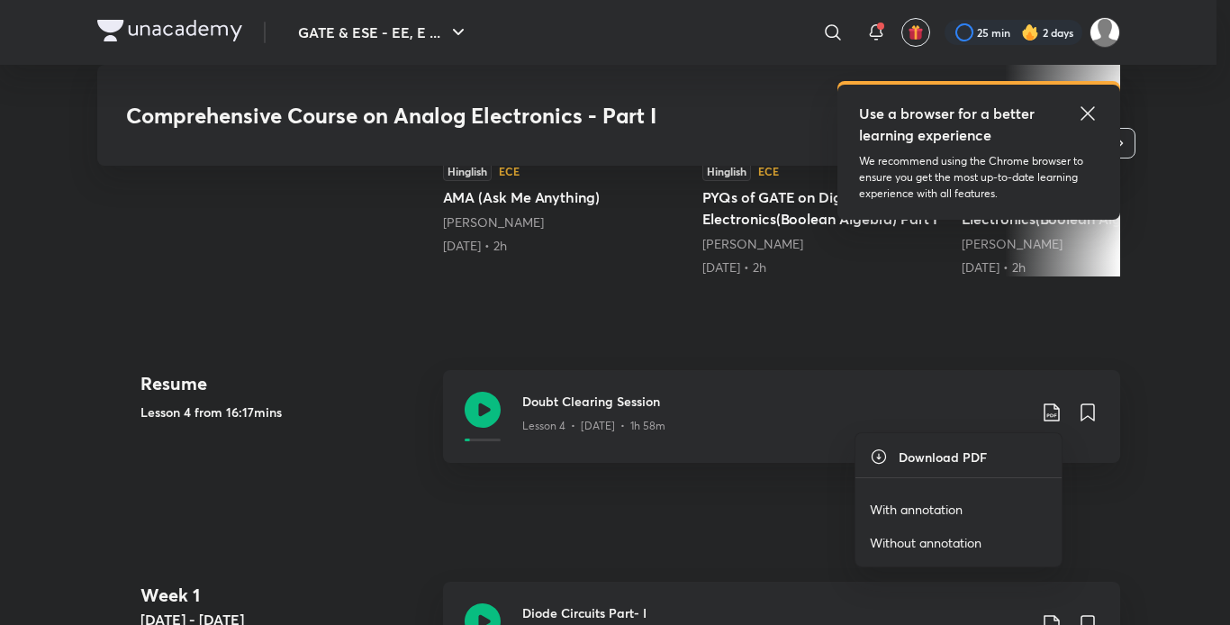
click at [944, 507] on p "With annotation" at bounding box center [916, 509] width 93 height 19
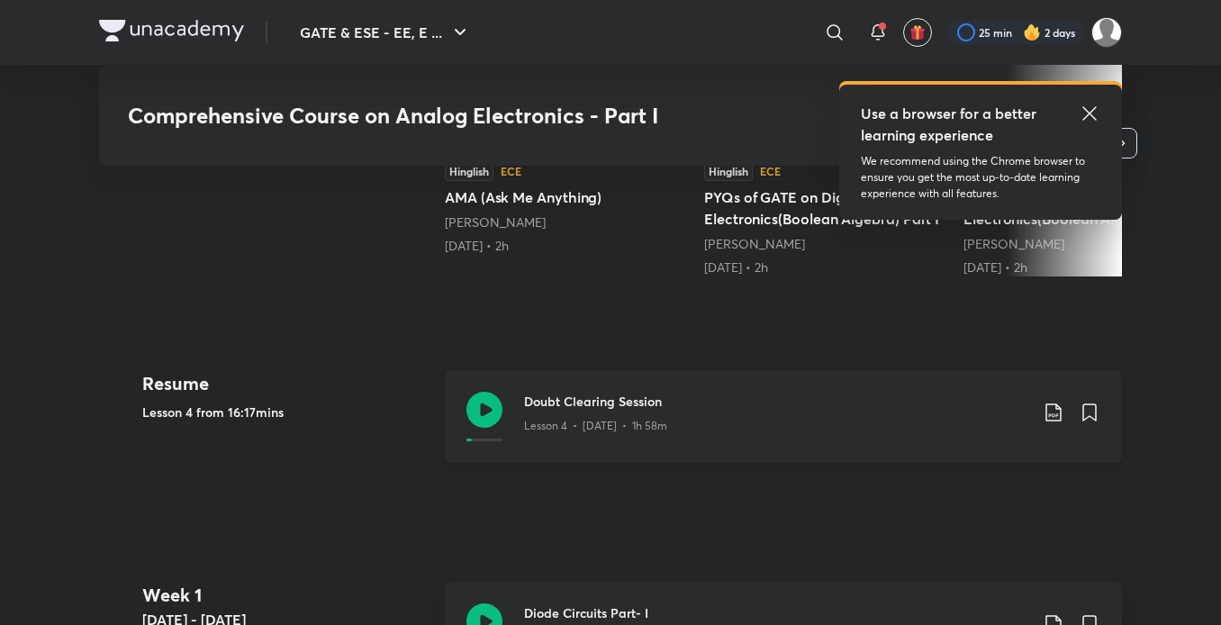
click at [1050, 408] on icon at bounding box center [1054, 413] width 22 height 22
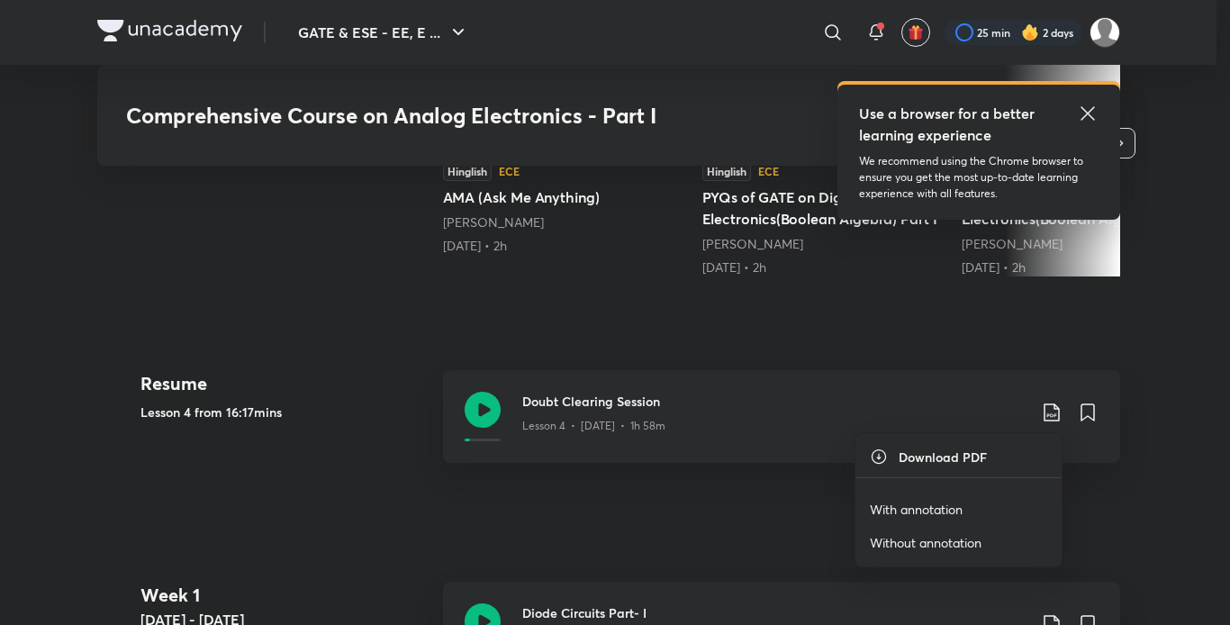
click at [928, 548] on p "Without annotation" at bounding box center [926, 542] width 112 height 19
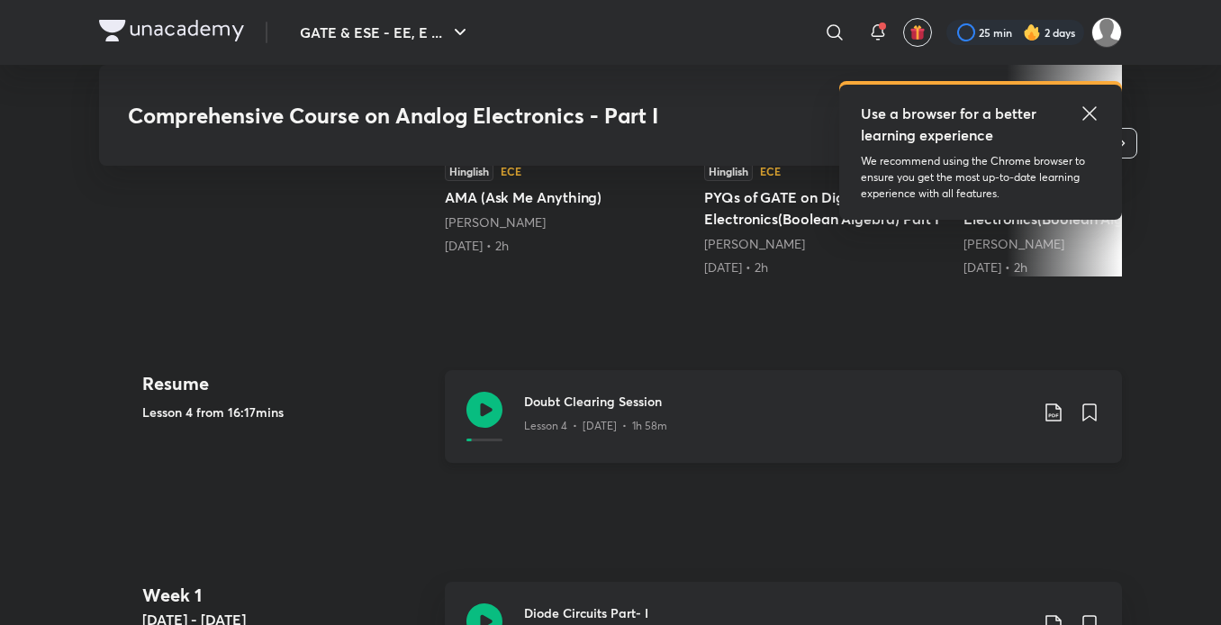
click at [1059, 411] on icon at bounding box center [1054, 413] width 22 height 22
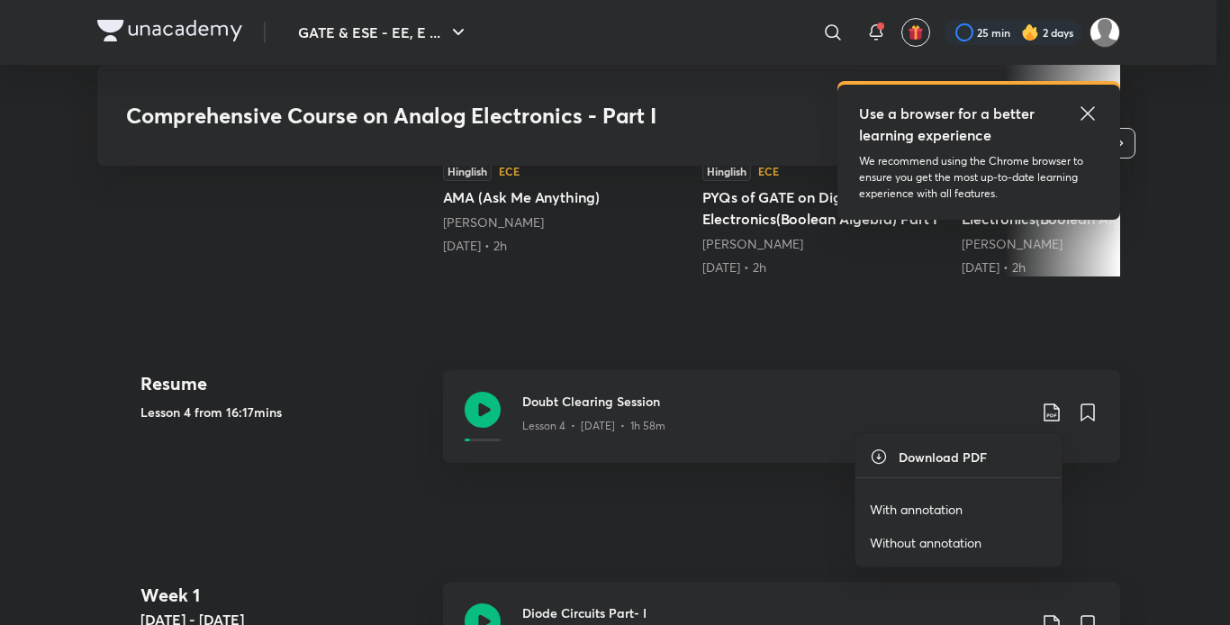
click at [919, 548] on p "Without annotation" at bounding box center [926, 542] width 112 height 19
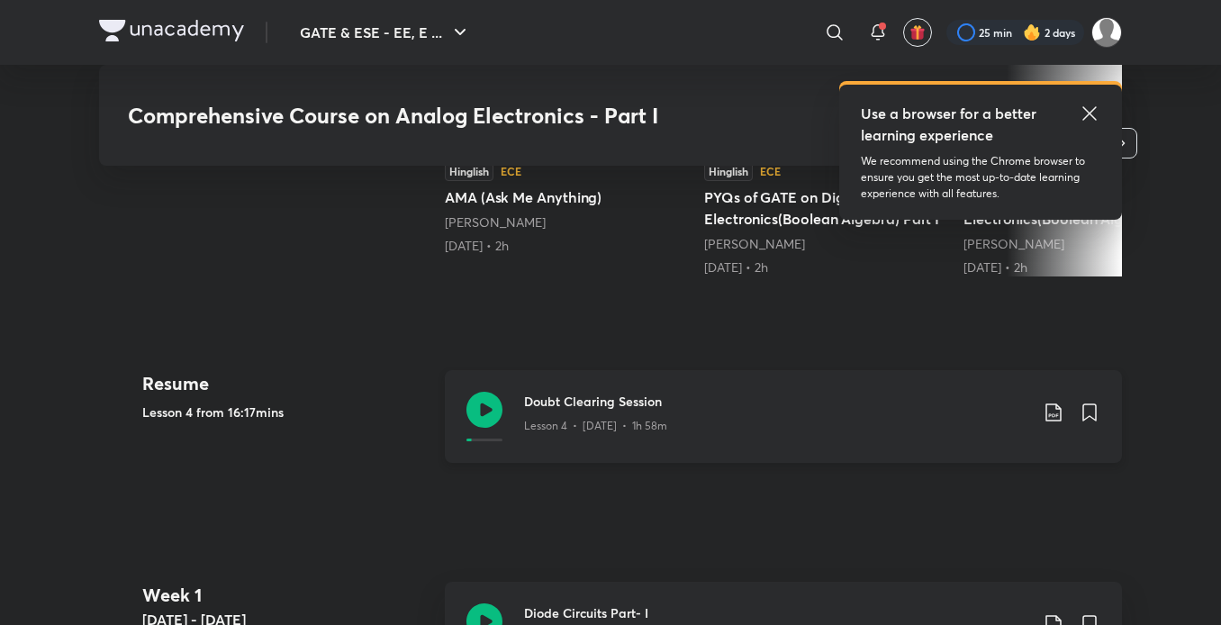
click at [1063, 408] on icon at bounding box center [1054, 413] width 22 height 22
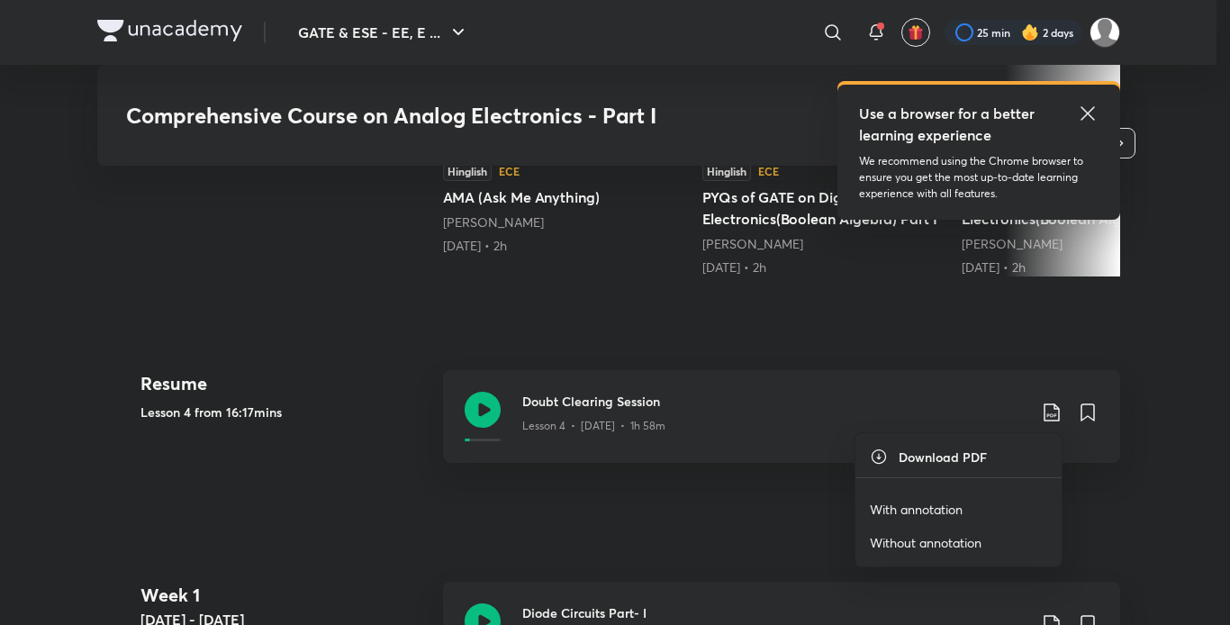
click at [937, 520] on li "With annotation" at bounding box center [958, 509] width 206 height 33
click at [935, 513] on p "With annotation" at bounding box center [916, 509] width 93 height 19
